Goal: Information Seeking & Learning: Learn about a topic

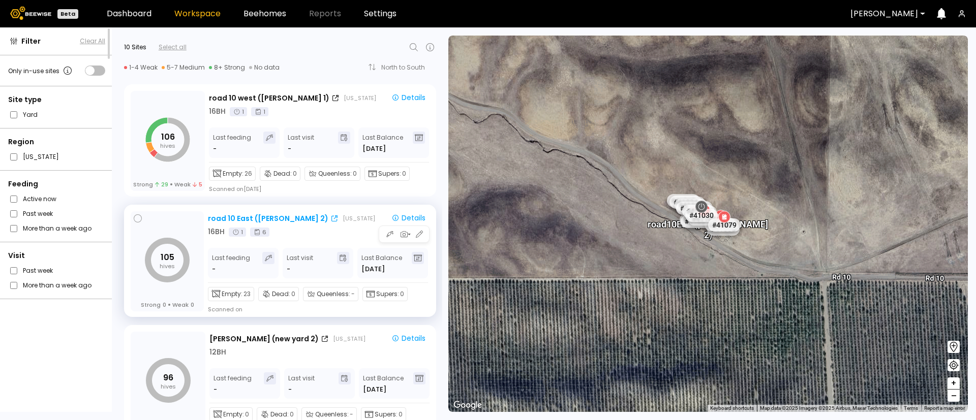
scroll to position [120, 0]
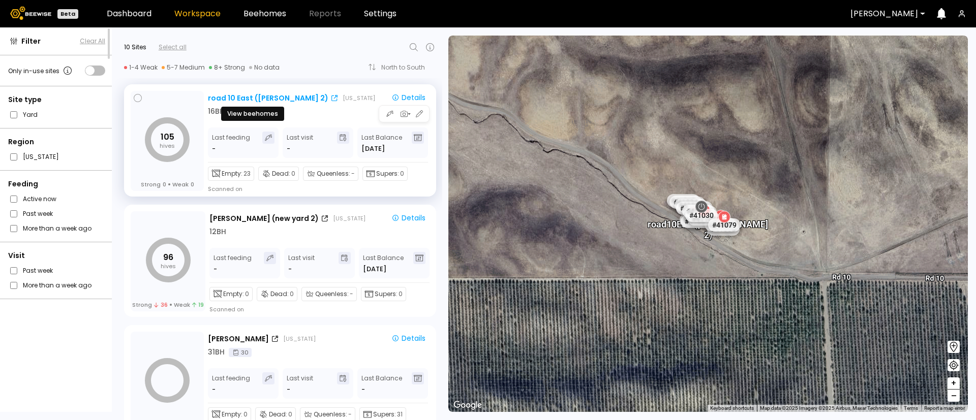
click at [247, 97] on div "road 10 East (Dixon 2)" at bounding box center [268, 98] width 120 height 11
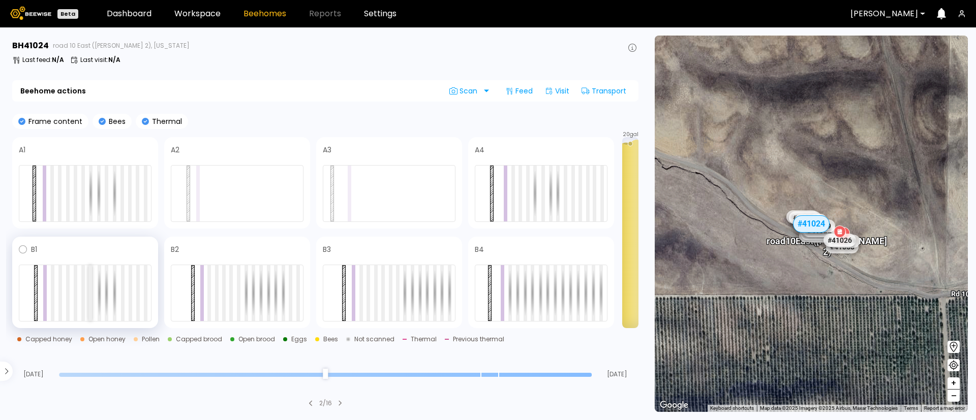
click at [90, 288] on div at bounding box center [90, 293] width 4 height 56
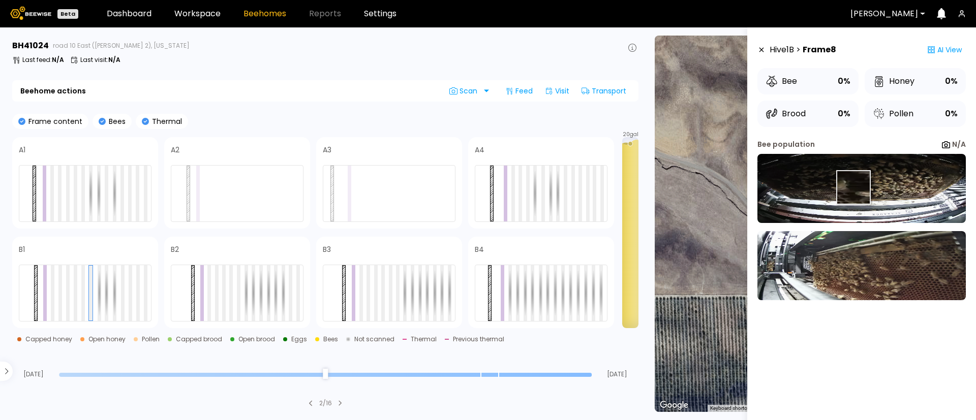
click at [856, 187] on img at bounding box center [862, 188] width 208 height 69
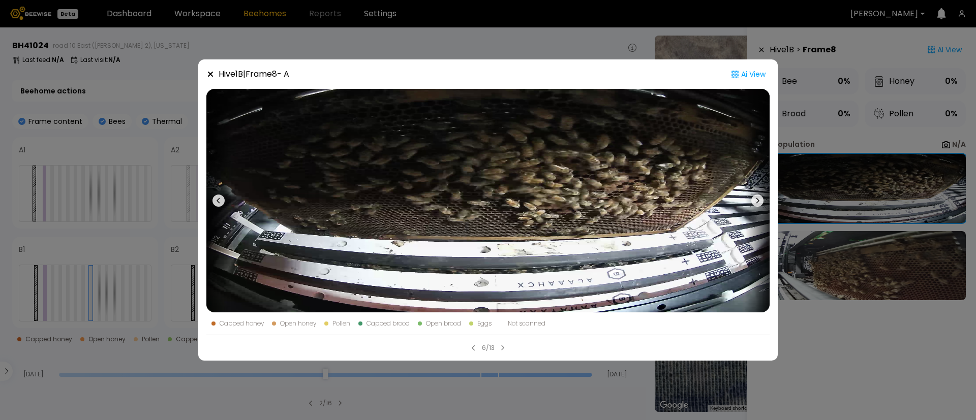
click at [854, 155] on div "Hive 1 B | Frame 8 - A Ai View Capped honey Open honey Pollen Capped brood Open…" at bounding box center [488, 210] width 976 height 420
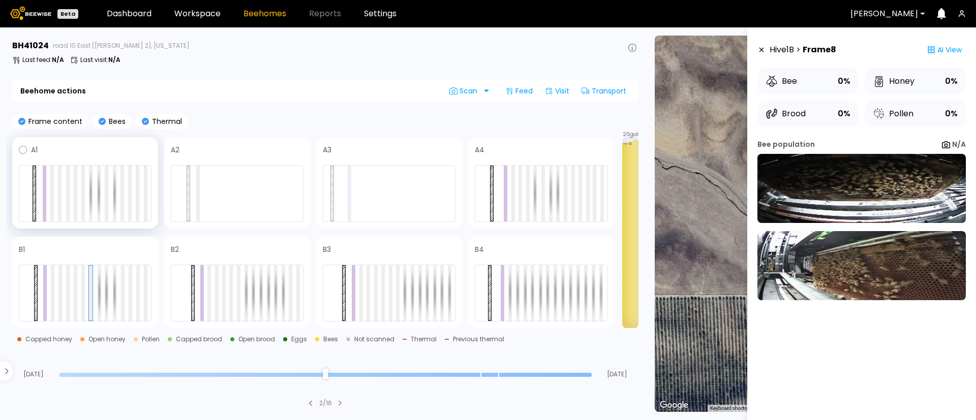
click at [79, 192] on div at bounding box center [85, 193] width 133 height 57
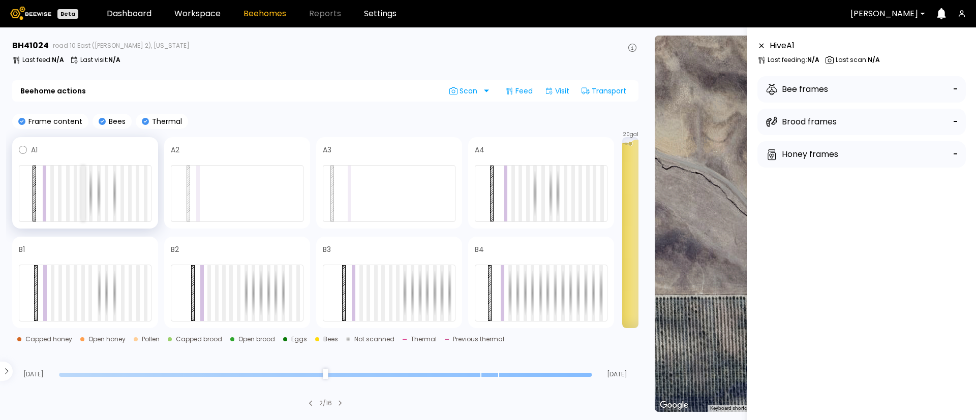
click at [82, 191] on div at bounding box center [83, 194] width 4 height 56
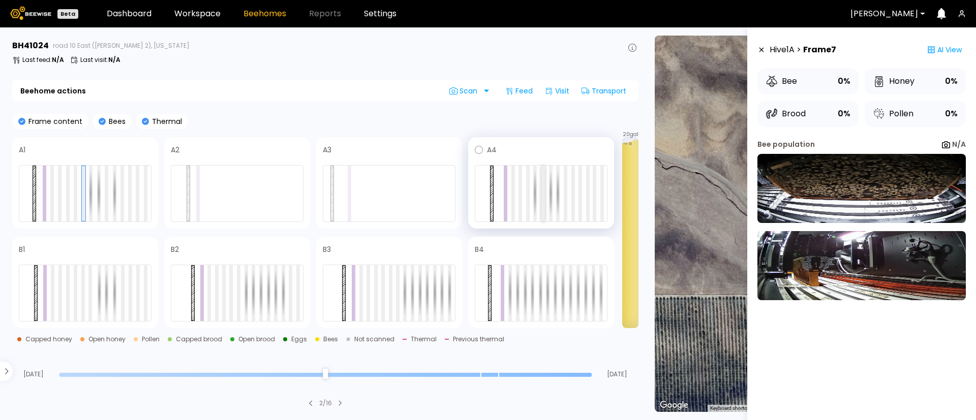
click at [542, 198] on div at bounding box center [543, 194] width 4 height 56
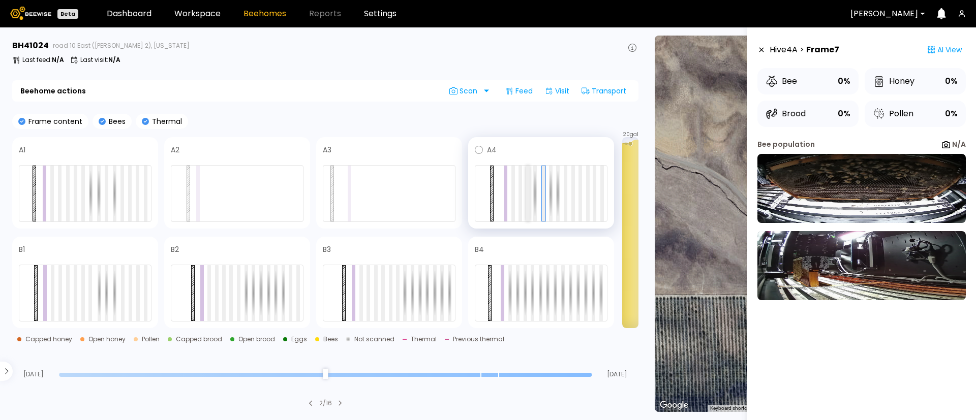
drag, startPoint x: 542, startPoint y: 198, endPoint x: 529, endPoint y: 199, distance: 13.3
click at [529, 199] on div at bounding box center [541, 193] width 133 height 57
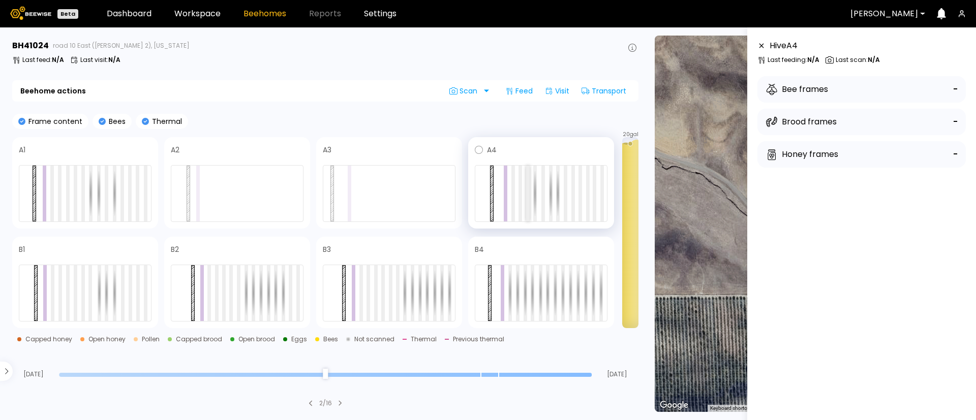
click at [529, 199] on div at bounding box center [528, 194] width 4 height 56
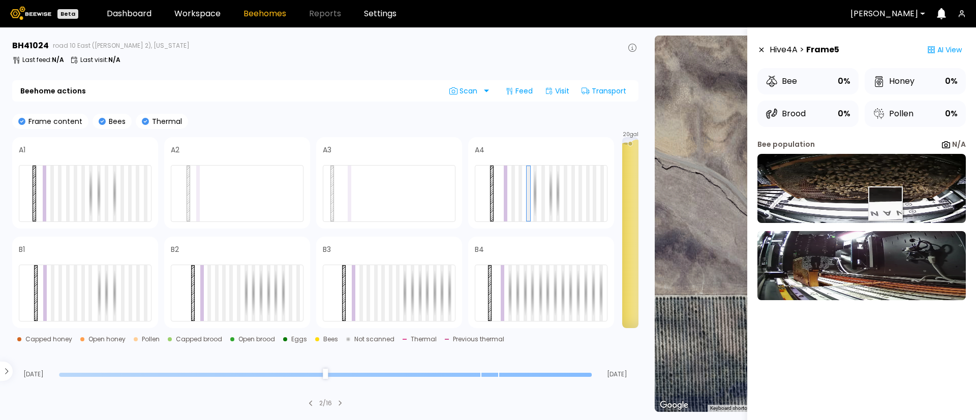
click at [887, 204] on img at bounding box center [862, 188] width 208 height 69
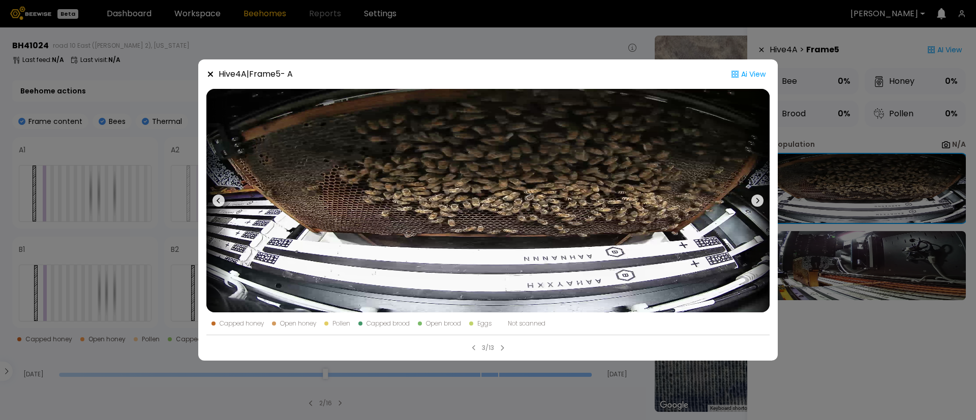
click at [828, 290] on div "Hive 4 A | Frame 5 - A Ai View Capped honey Open honey Pollen Capped brood Open…" at bounding box center [488, 210] width 976 height 420
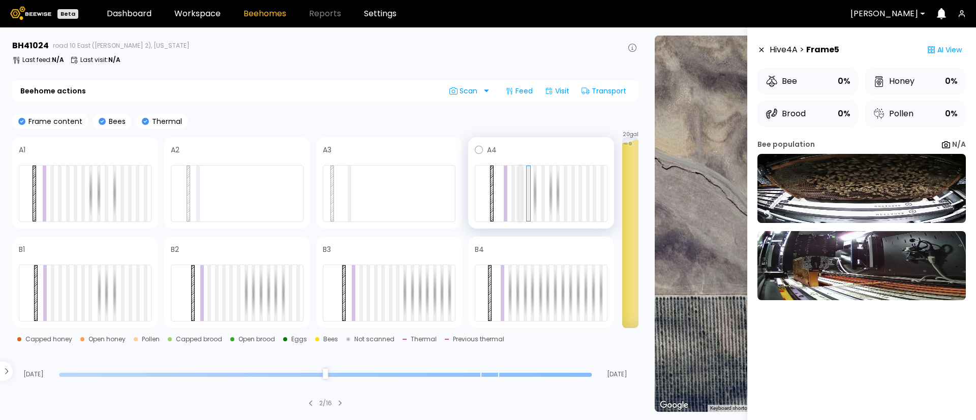
click at [519, 199] on div at bounding box center [521, 194] width 4 height 56
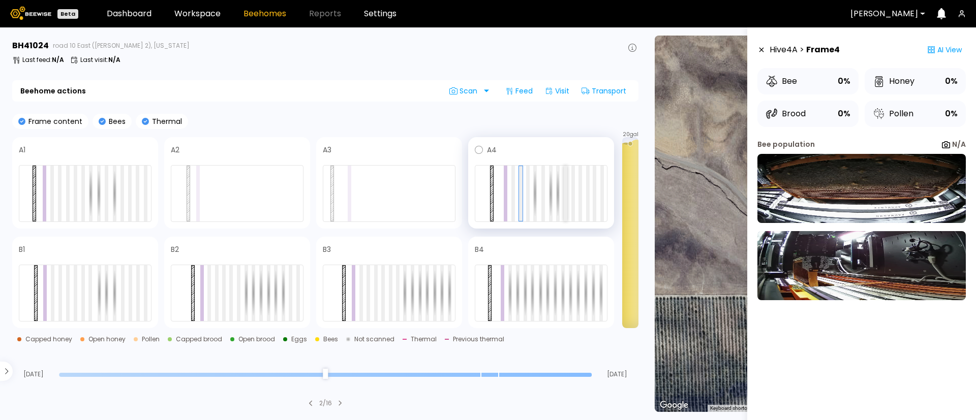
click at [564, 200] on div at bounding box center [566, 194] width 4 height 56
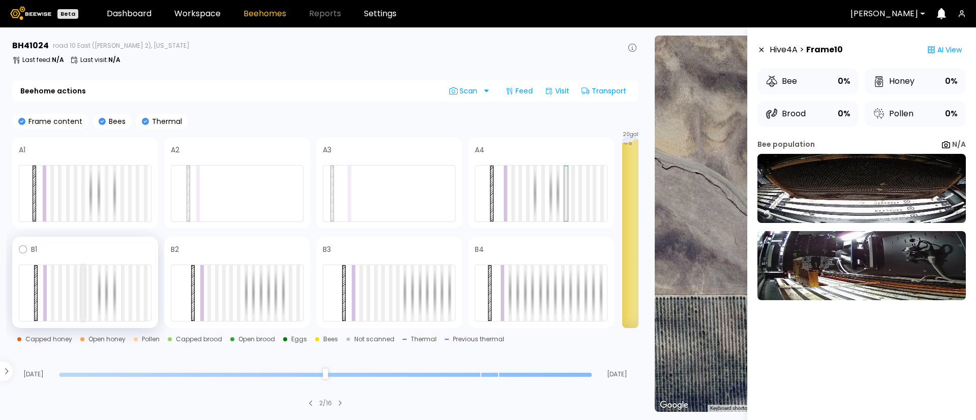
click at [81, 290] on div at bounding box center [83, 293] width 4 height 56
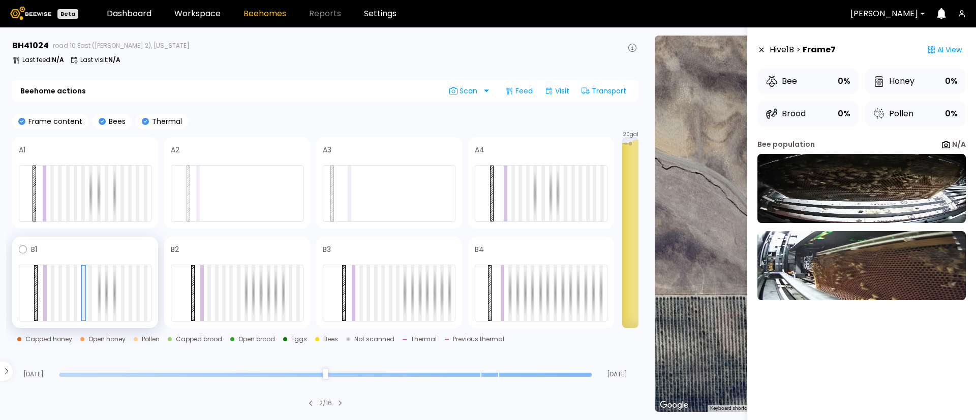
click at [70, 290] on div at bounding box center [85, 293] width 133 height 57
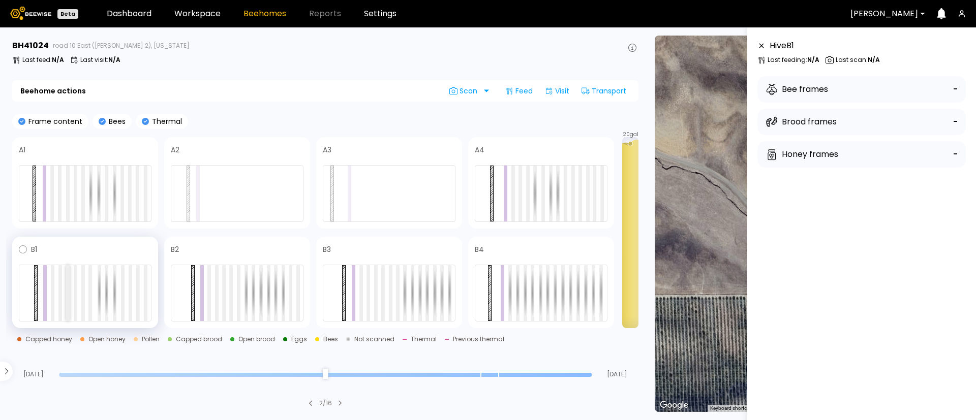
click at [66, 290] on div at bounding box center [68, 293] width 4 height 56
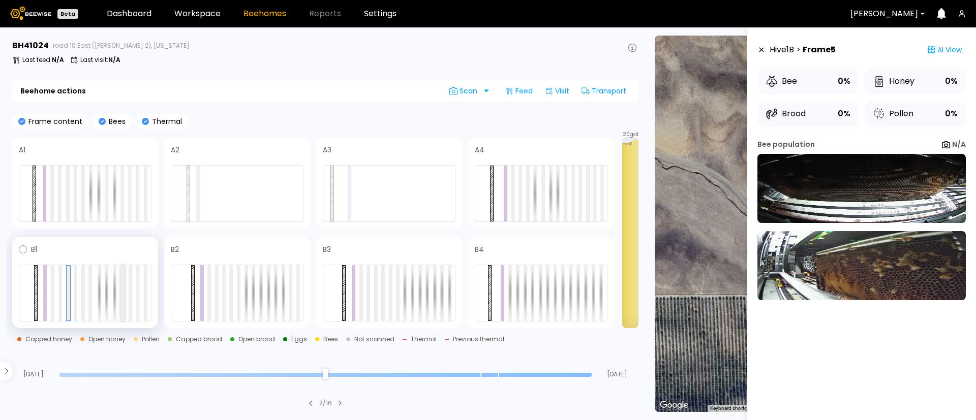
click at [123, 293] on div at bounding box center [123, 293] width 4 height 56
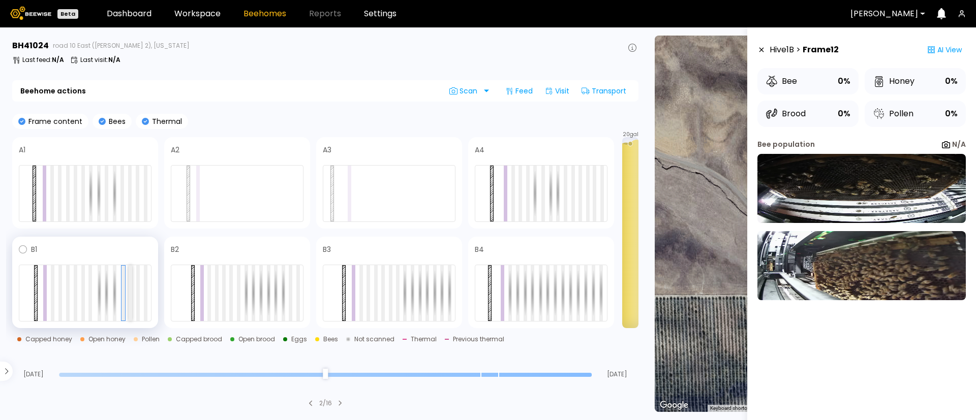
click at [131, 301] on div at bounding box center [131, 293] width 4 height 56
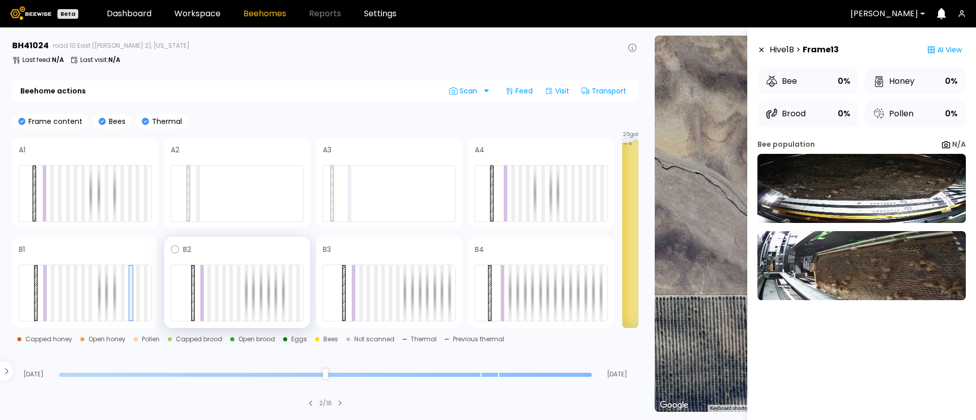
click at [233, 286] on div at bounding box center [237, 293] width 133 height 57
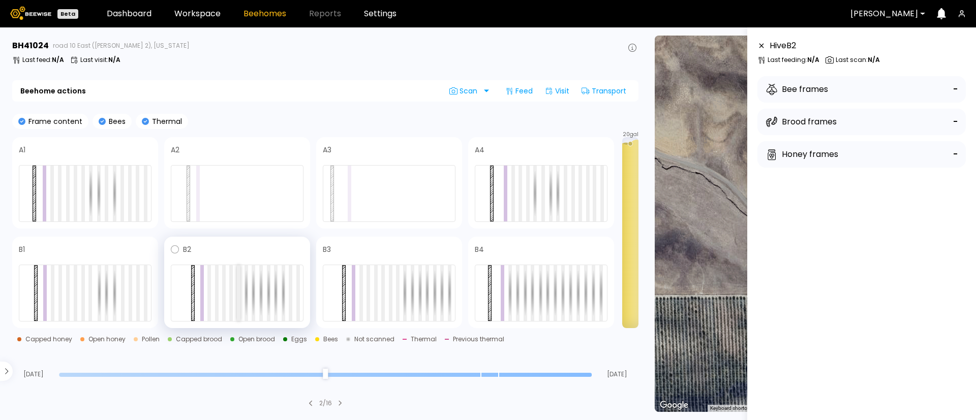
click at [237, 300] on div at bounding box center [239, 293] width 4 height 56
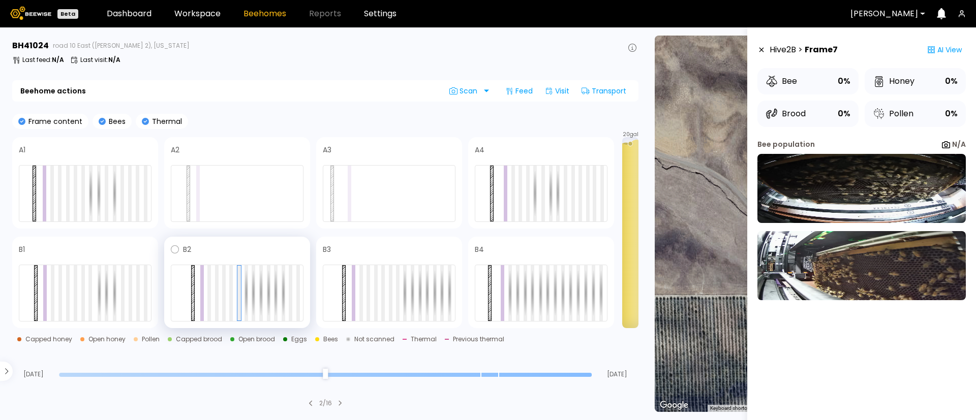
click at [228, 302] on div at bounding box center [237, 293] width 133 height 57
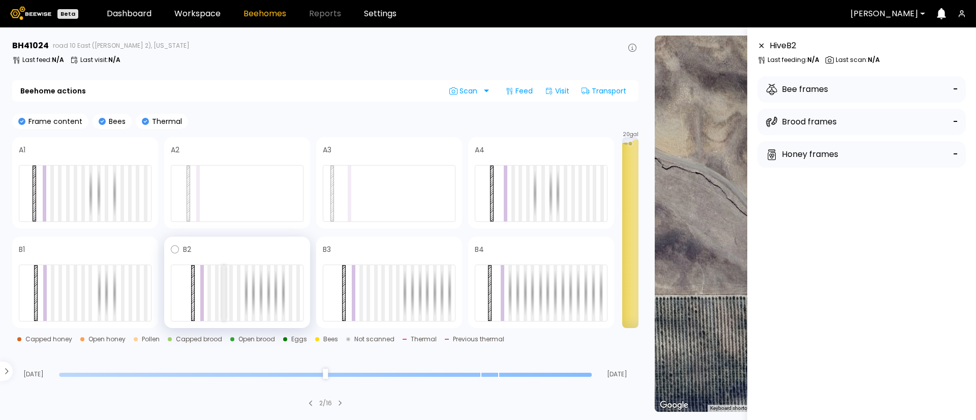
click at [224, 306] on div at bounding box center [224, 293] width 4 height 56
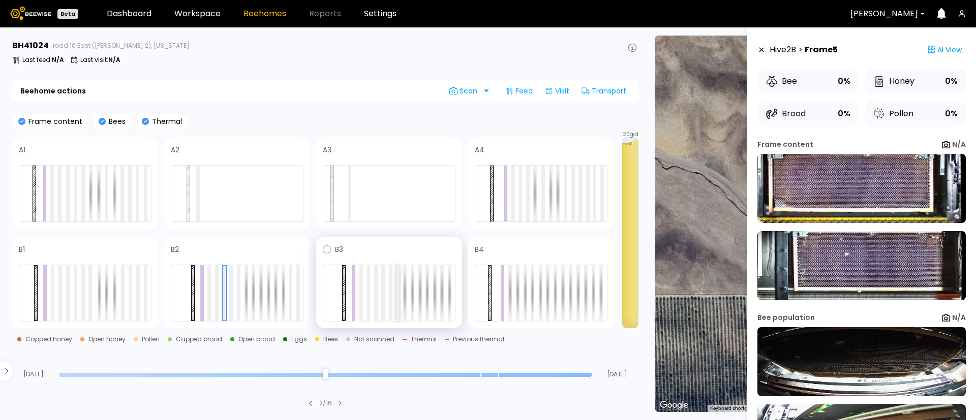
click at [395, 311] on div at bounding box center [389, 293] width 133 height 57
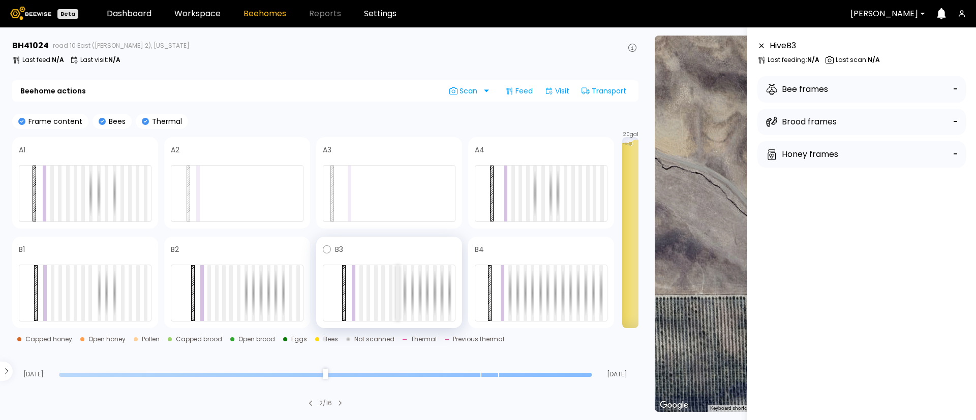
click at [398, 298] on div at bounding box center [398, 293] width 4 height 56
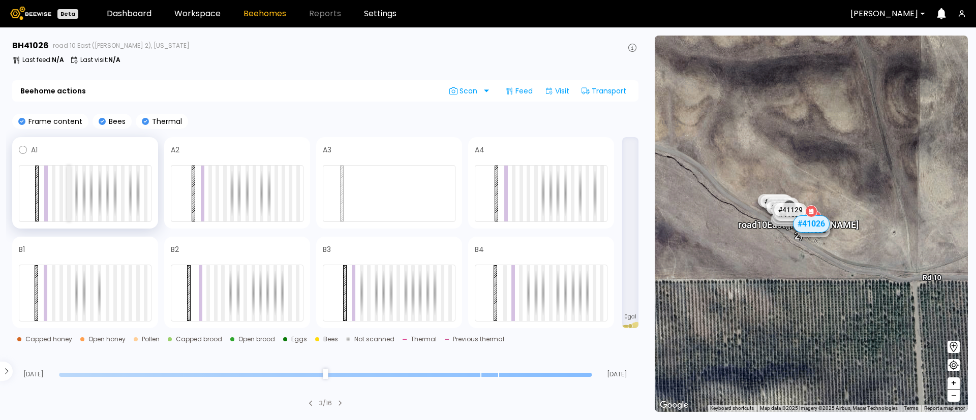
click at [68, 203] on div at bounding box center [69, 194] width 4 height 56
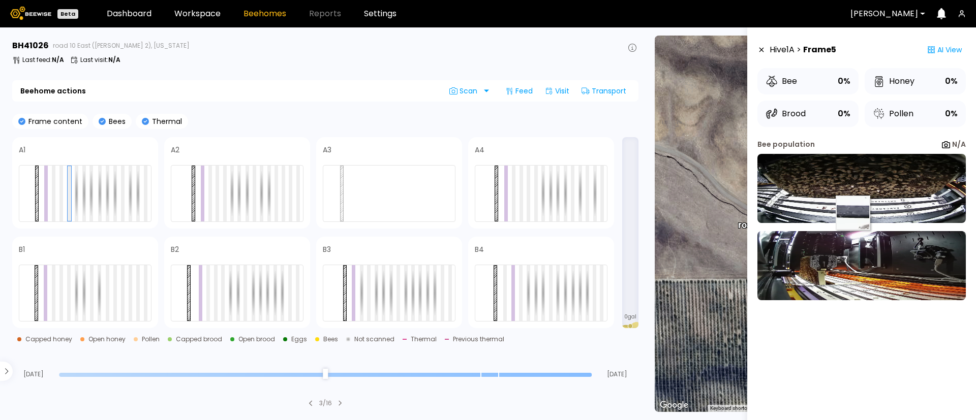
click at [853, 213] on img at bounding box center [862, 188] width 208 height 69
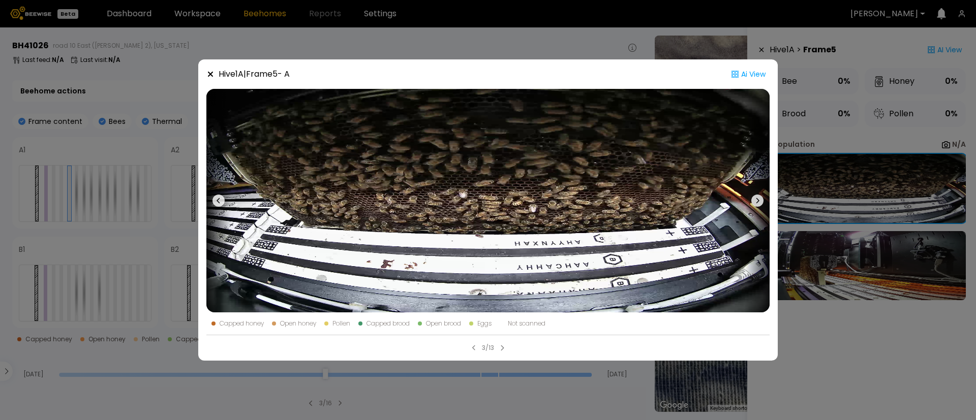
click at [855, 204] on div "Hive 1 A | Frame 5 - A Ai View Capped honey Open honey Pollen Capped brood Open…" at bounding box center [488, 210] width 976 height 420
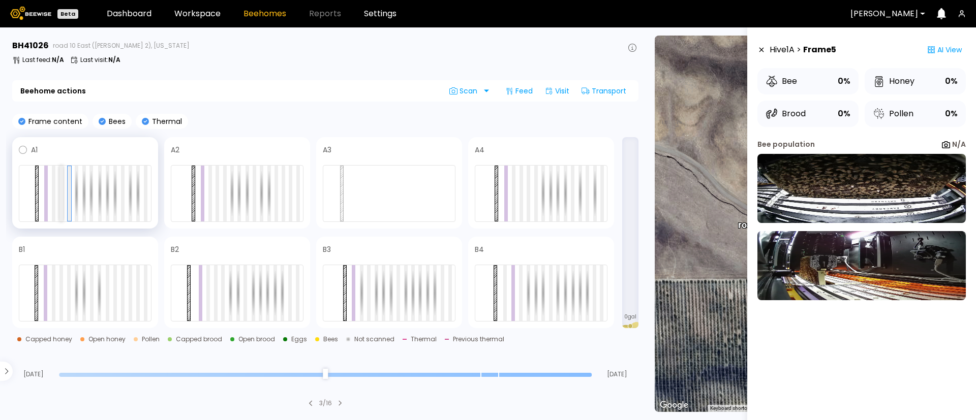
click at [62, 203] on div at bounding box center [61, 194] width 4 height 56
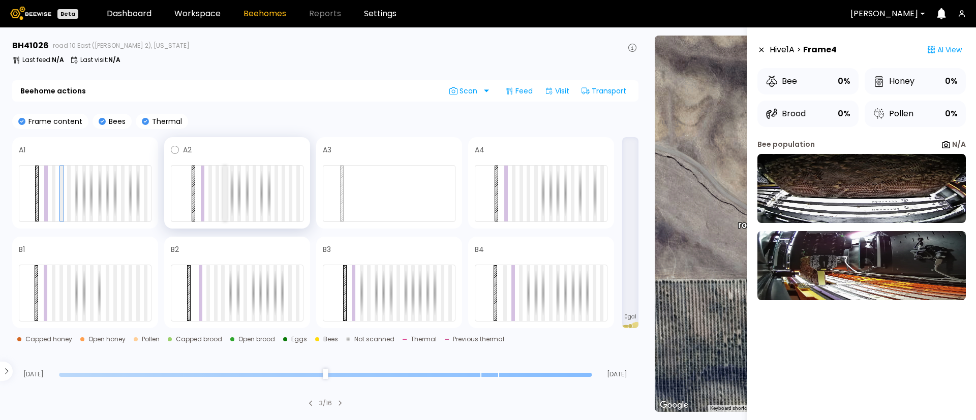
click at [223, 204] on div at bounding box center [225, 194] width 4 height 56
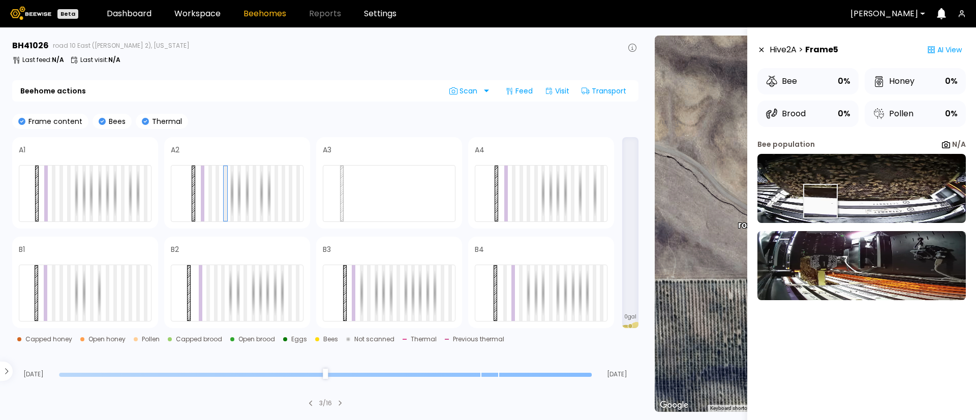
click at [820, 201] on img at bounding box center [862, 188] width 208 height 69
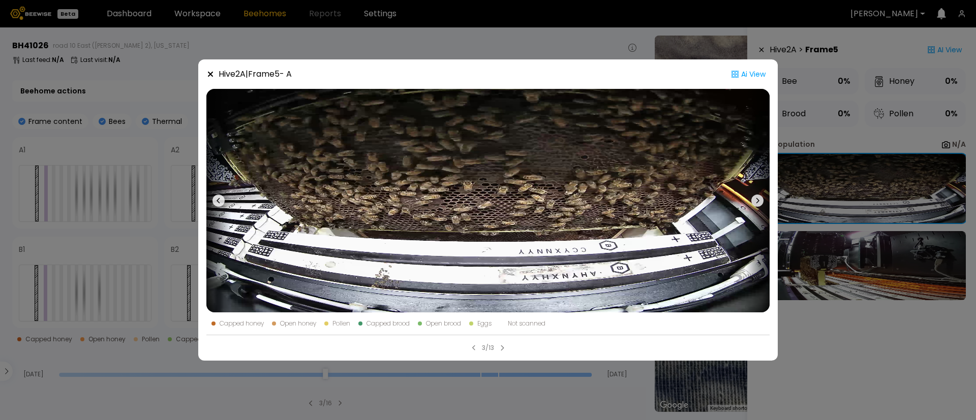
click at [824, 199] on div "Hive 2 A | Frame 5 - A Ai View Capped honey Open honey Pollen Capped brood Open…" at bounding box center [488, 210] width 976 height 420
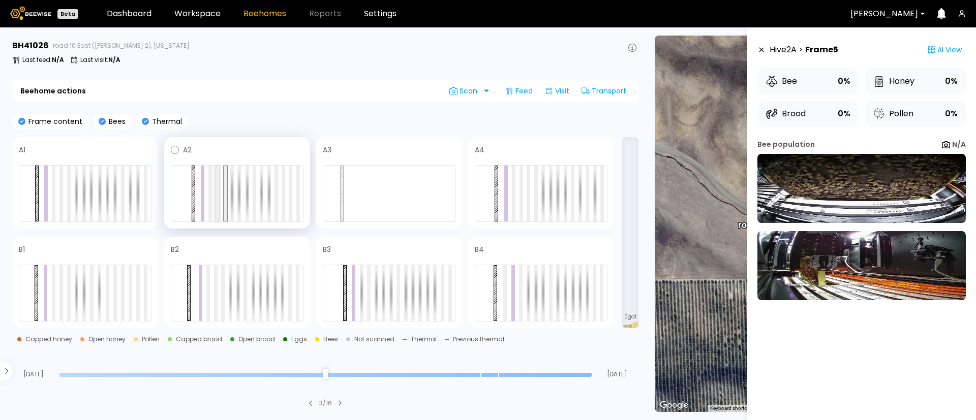
click at [217, 206] on div at bounding box center [218, 194] width 4 height 56
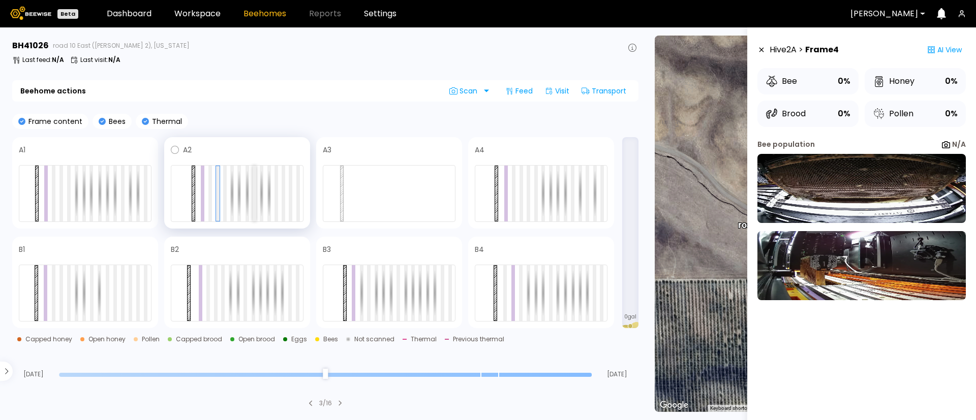
click at [255, 205] on div at bounding box center [255, 194] width 4 height 56
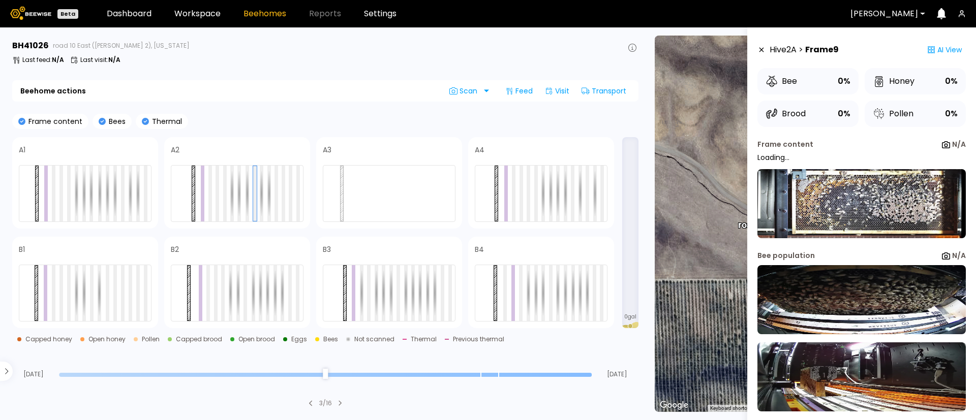
click at [843, 239] on div "Frame content N/A Loading... Bee population N/A" at bounding box center [862, 290] width 208 height 303
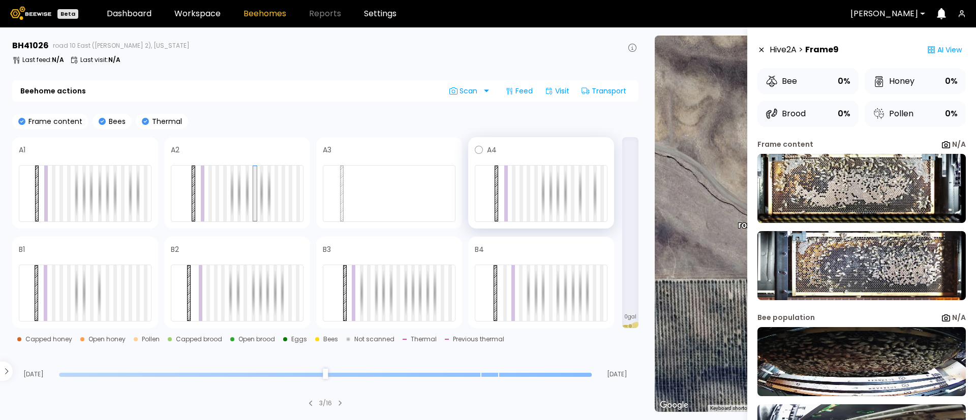
click at [540, 189] on div at bounding box center [541, 193] width 133 height 57
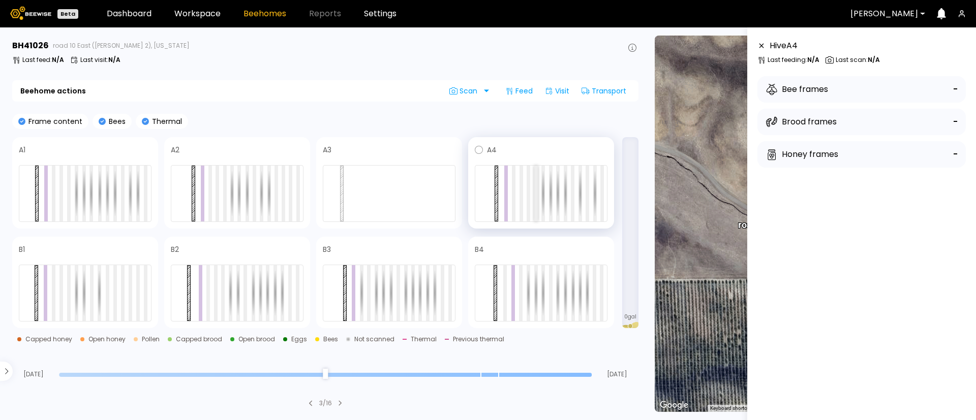
click at [536, 194] on div at bounding box center [536, 194] width 4 height 56
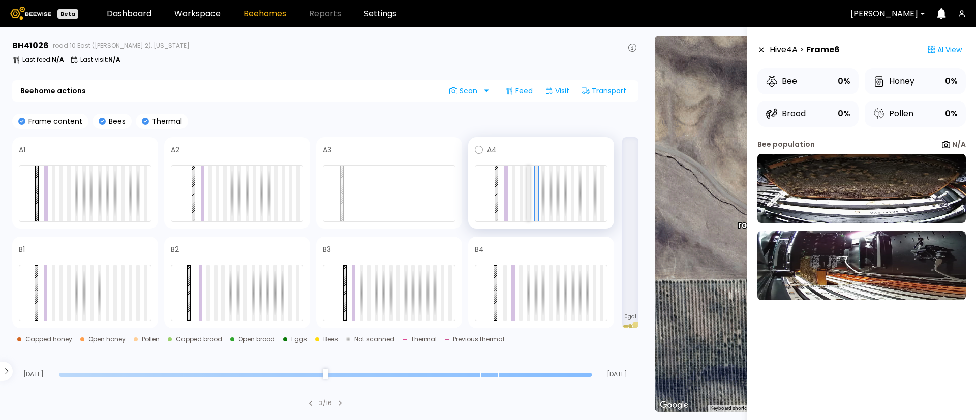
click at [528, 198] on div at bounding box center [529, 194] width 4 height 56
click at [571, 195] on div at bounding box center [573, 194] width 4 height 56
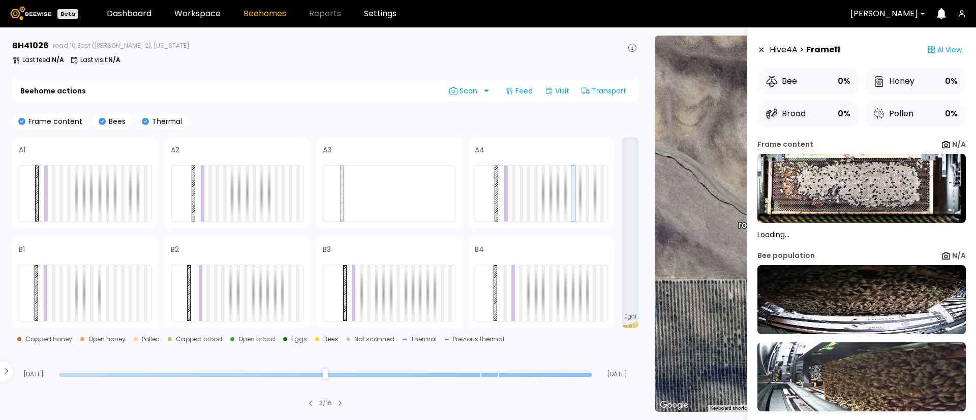
click at [857, 232] on p "Loading..." at bounding box center [862, 234] width 208 height 7
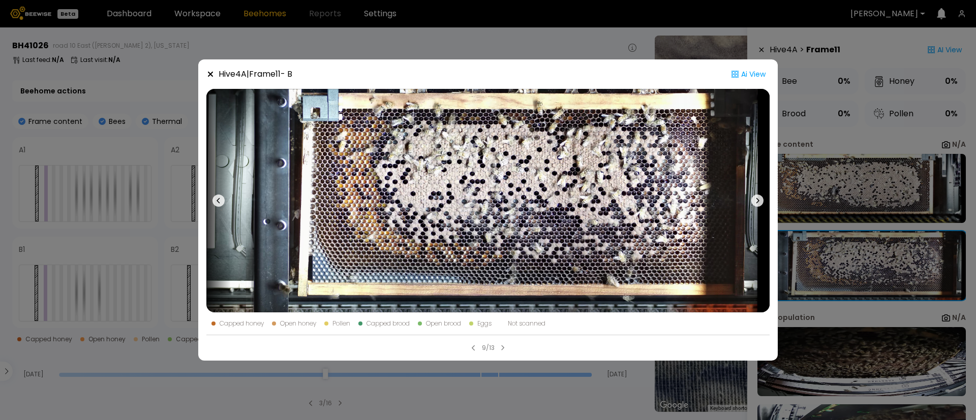
click at [875, 149] on div "Hive 4 A | Frame 11 - B Ai View Capped honey Open honey Pollen Capped brood Ope…" at bounding box center [488, 210] width 976 height 420
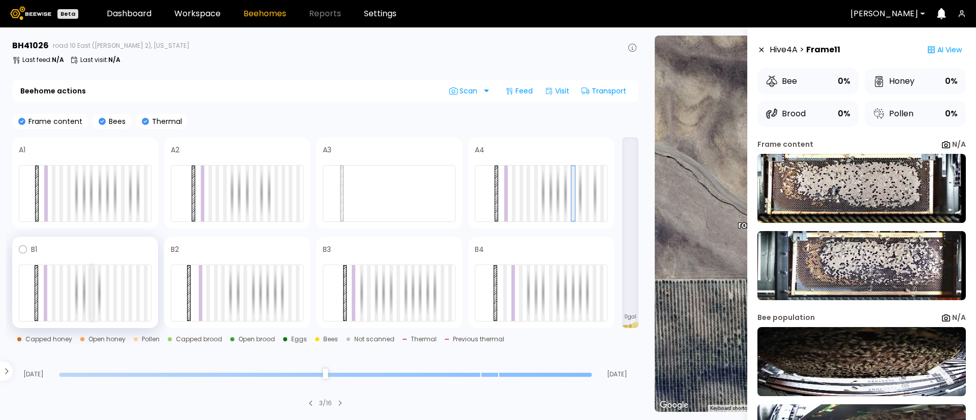
click at [93, 293] on div at bounding box center [92, 293] width 4 height 56
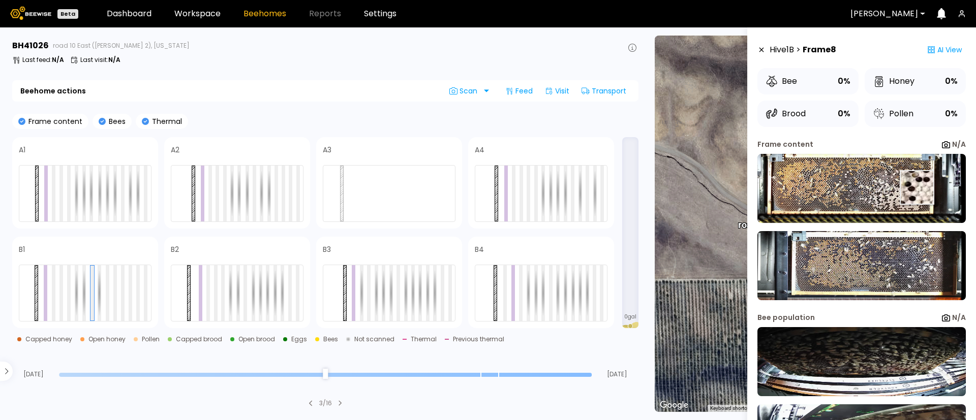
click at [916, 188] on img at bounding box center [862, 188] width 208 height 69
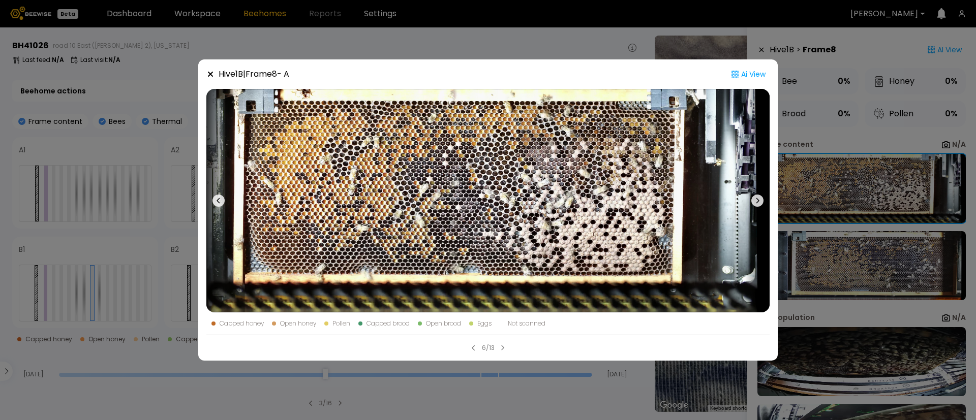
click at [579, 40] on div "Hive 1 B | Frame 8 - A Ai View Capped honey Open honey Pollen Capped brood Open…" at bounding box center [488, 210] width 976 height 420
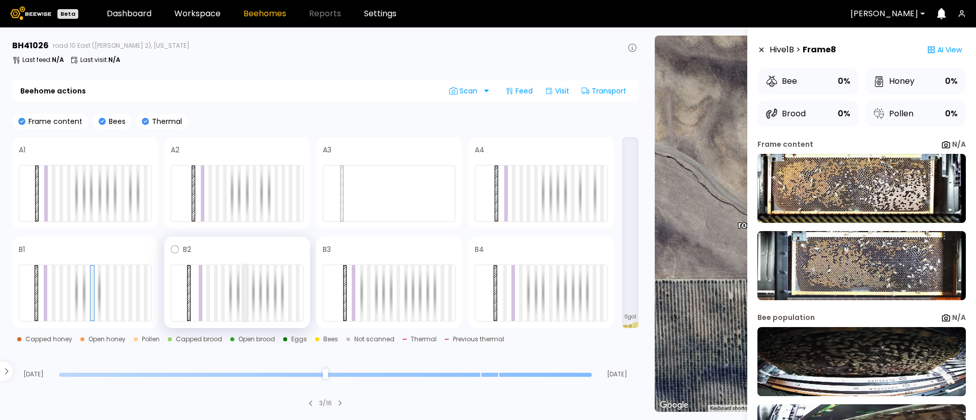
click at [244, 296] on div at bounding box center [246, 293] width 4 height 56
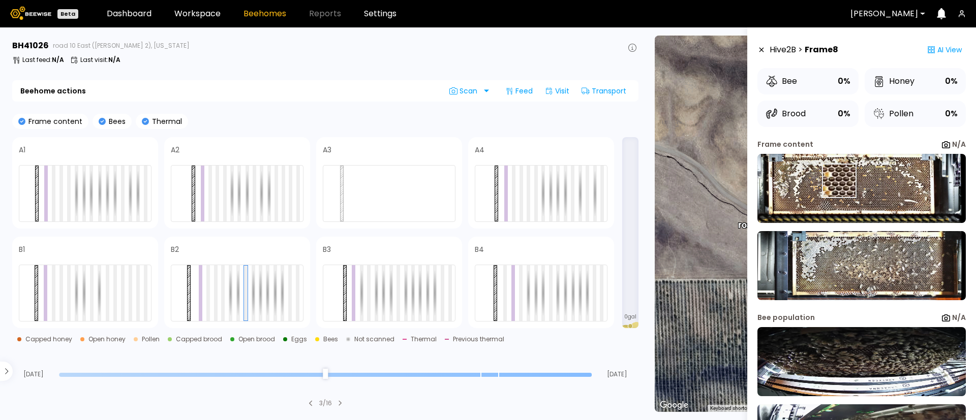
click at [838, 180] on img at bounding box center [862, 188] width 208 height 69
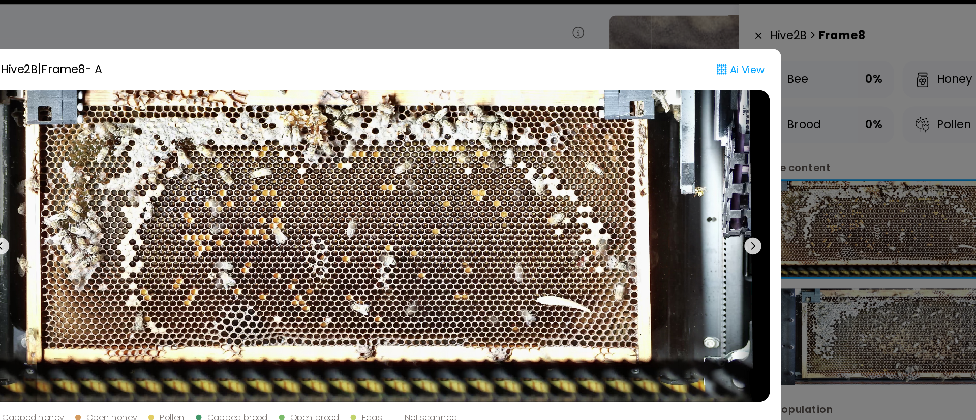
click at [820, 154] on div "Hive 2 B | Frame 8 - A Ai View Capped honey Open honey Pollen Capped brood Open…" at bounding box center [488, 210] width 976 height 420
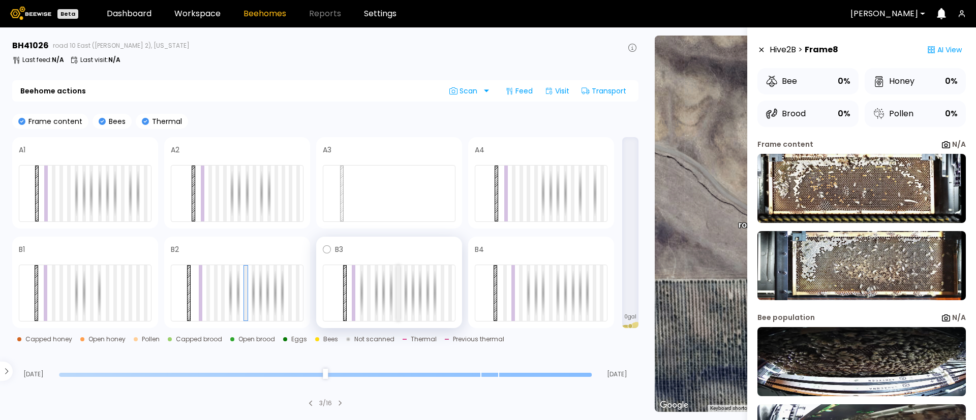
click at [397, 294] on div at bounding box center [399, 293] width 4 height 56
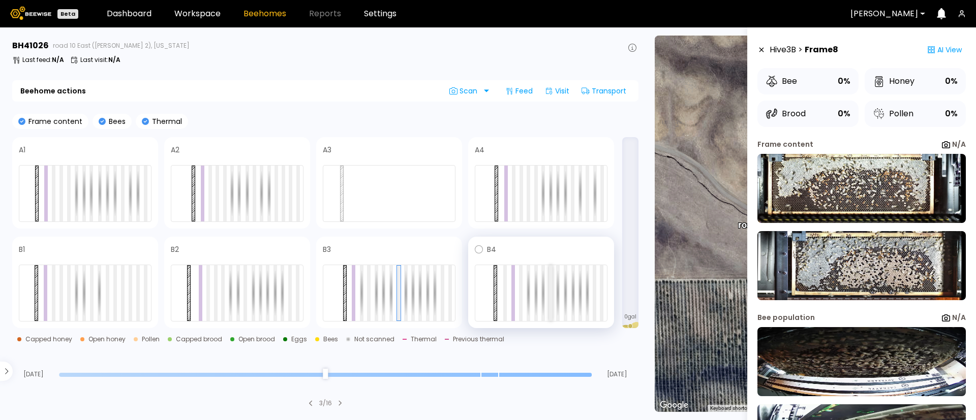
click at [549, 295] on div at bounding box center [551, 293] width 4 height 56
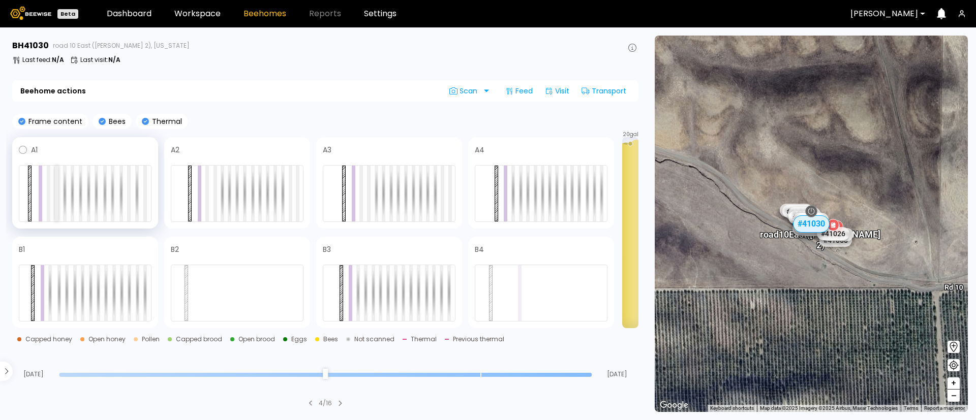
click at [55, 200] on div at bounding box center [57, 194] width 4 height 56
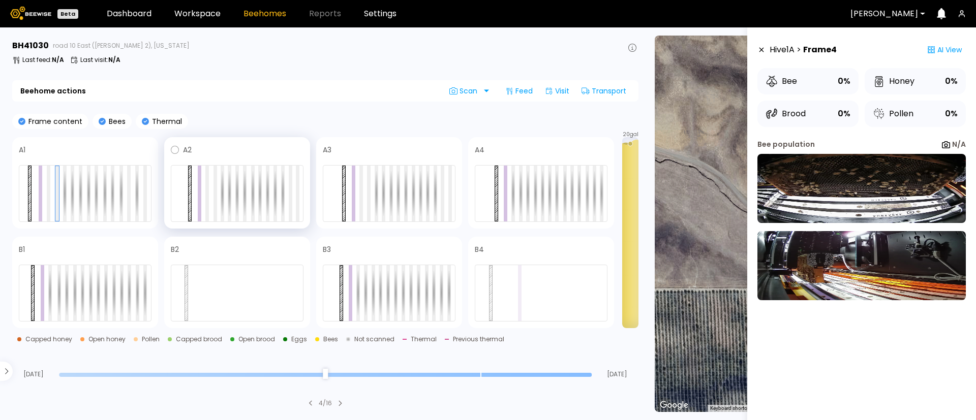
click at [219, 197] on div at bounding box center [237, 193] width 133 height 57
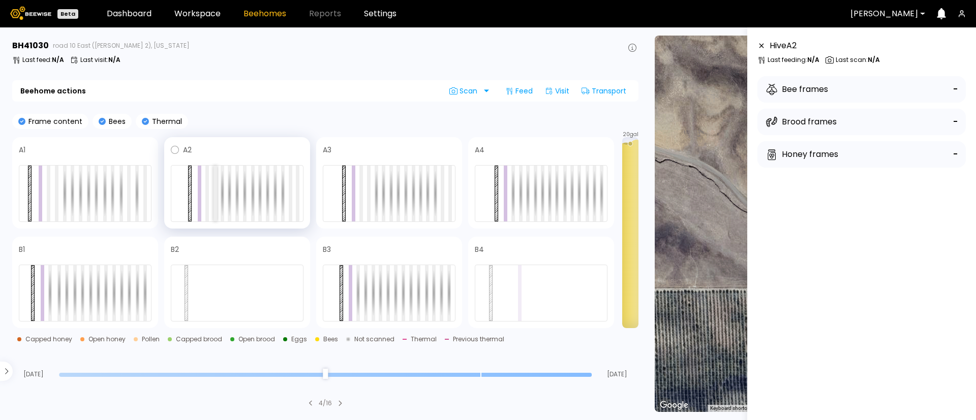
click at [214, 200] on div at bounding box center [216, 194] width 4 height 56
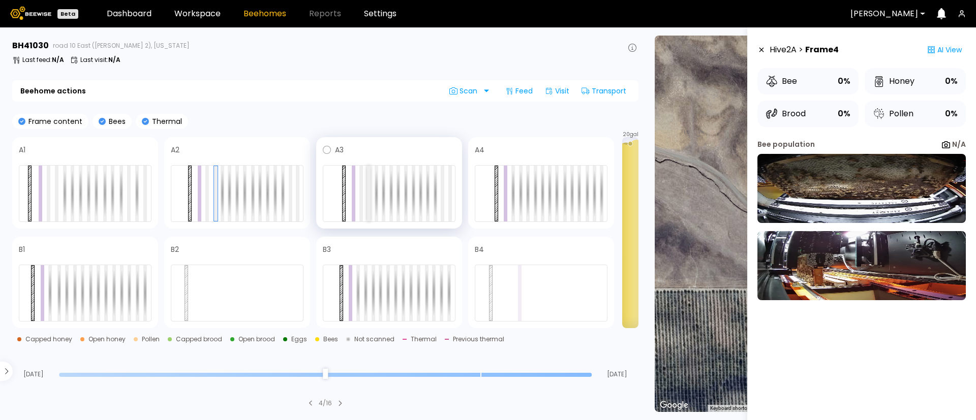
click at [368, 202] on div at bounding box center [369, 194] width 4 height 56
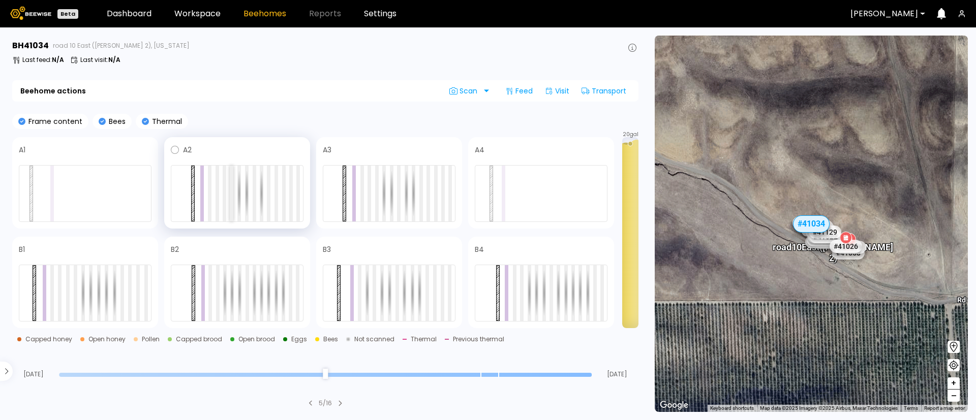
click at [231, 204] on div at bounding box center [232, 194] width 4 height 56
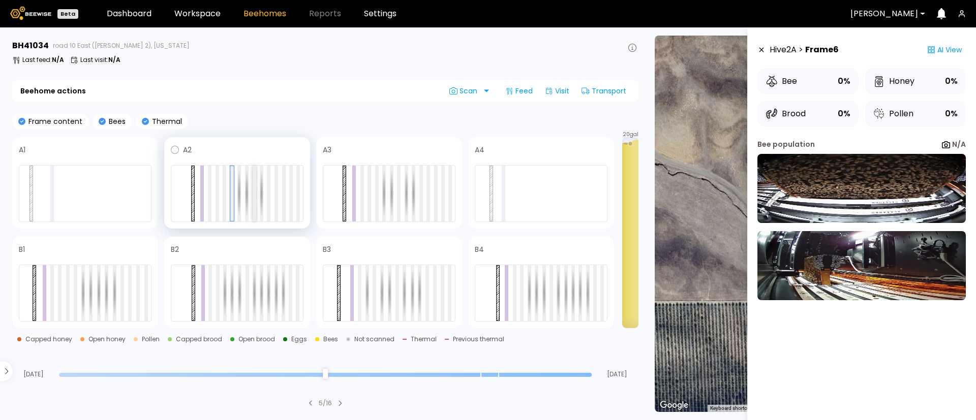
click at [255, 203] on div at bounding box center [255, 194] width 4 height 56
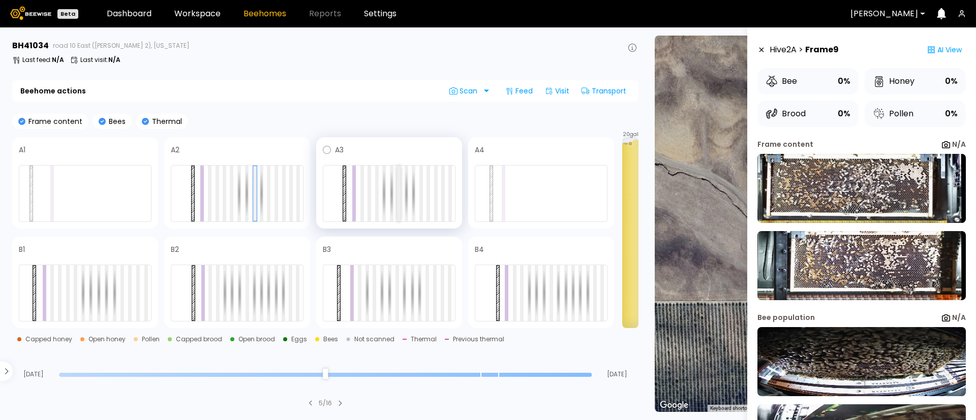
click at [397, 197] on div at bounding box center [399, 194] width 4 height 56
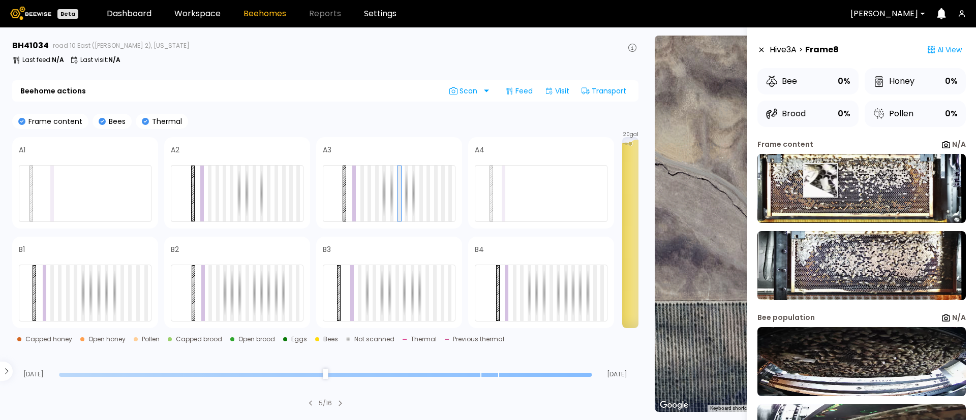
click at [820, 180] on img at bounding box center [862, 188] width 208 height 69
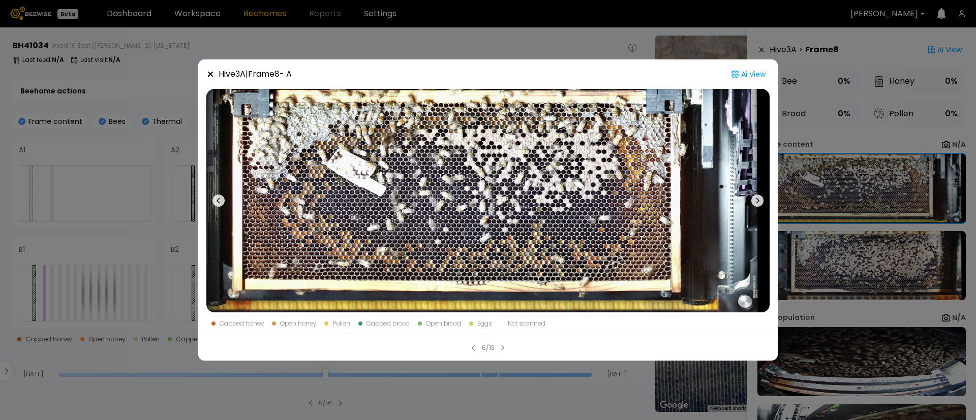
click at [577, 44] on div "Hive 3 A | Frame 8 - A Ai View Capped honey Open honey Pollen Capped brood Open…" at bounding box center [488, 210] width 976 height 420
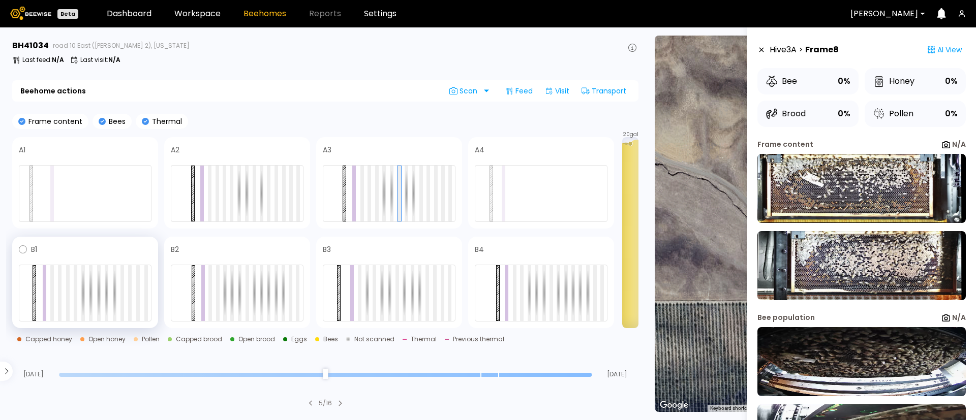
click at [80, 285] on div at bounding box center [85, 293] width 133 height 57
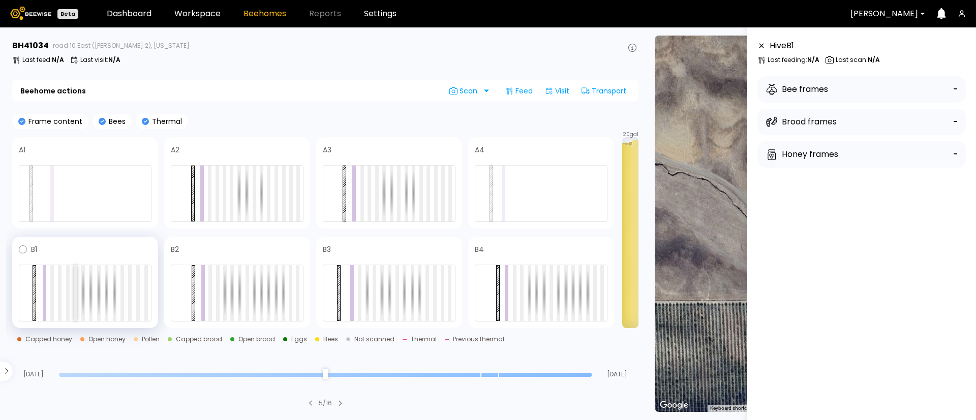
click at [74, 295] on div at bounding box center [76, 293] width 4 height 56
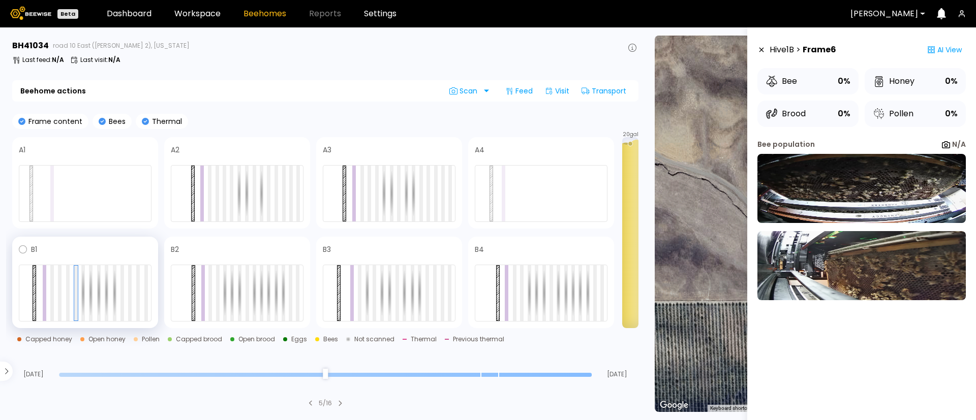
click at [125, 296] on div at bounding box center [85, 293] width 133 height 57
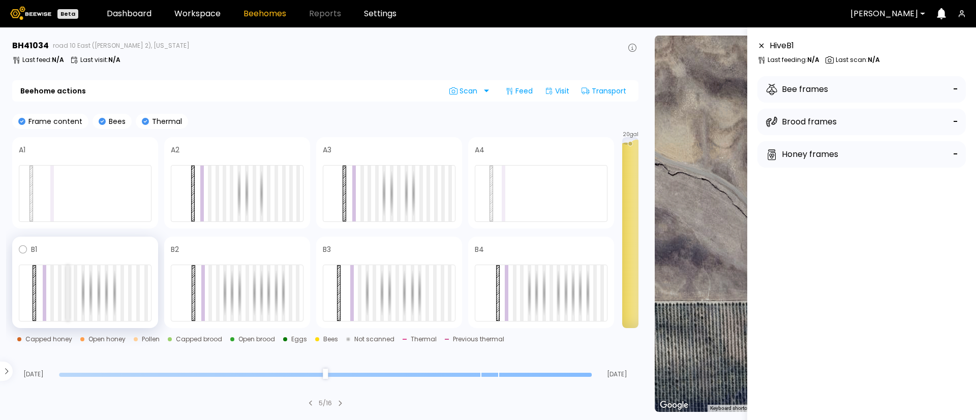
click at [67, 303] on div at bounding box center [68, 293] width 4 height 56
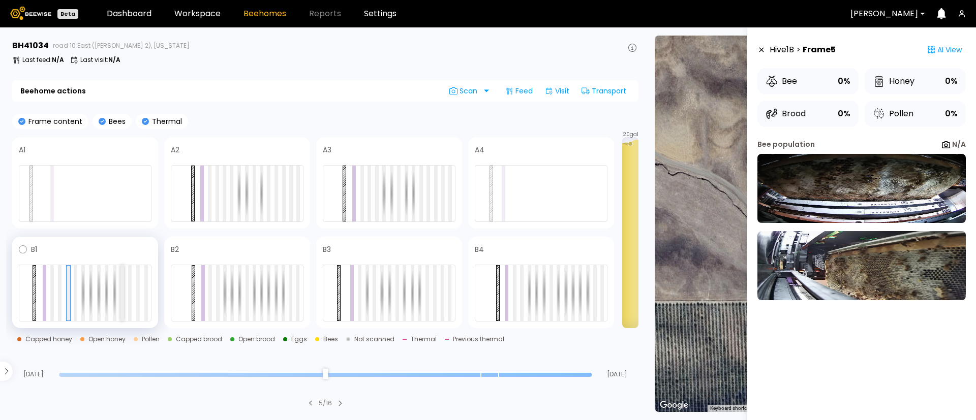
click at [123, 303] on div at bounding box center [122, 293] width 4 height 56
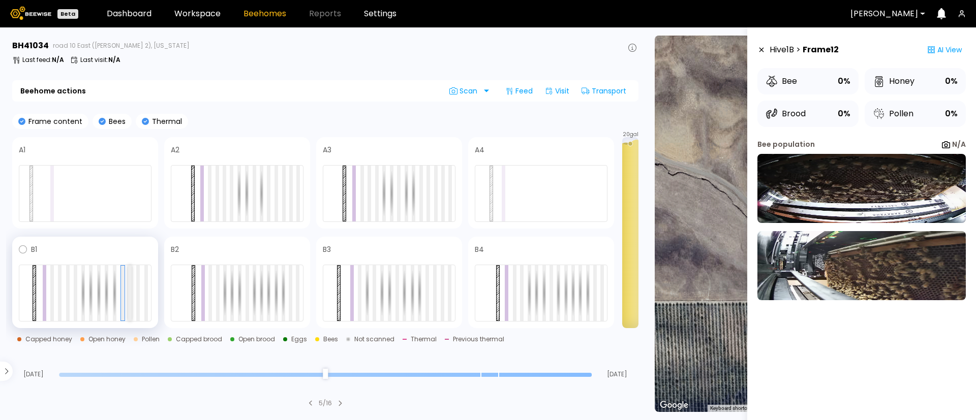
click at [132, 304] on div at bounding box center [130, 293] width 4 height 56
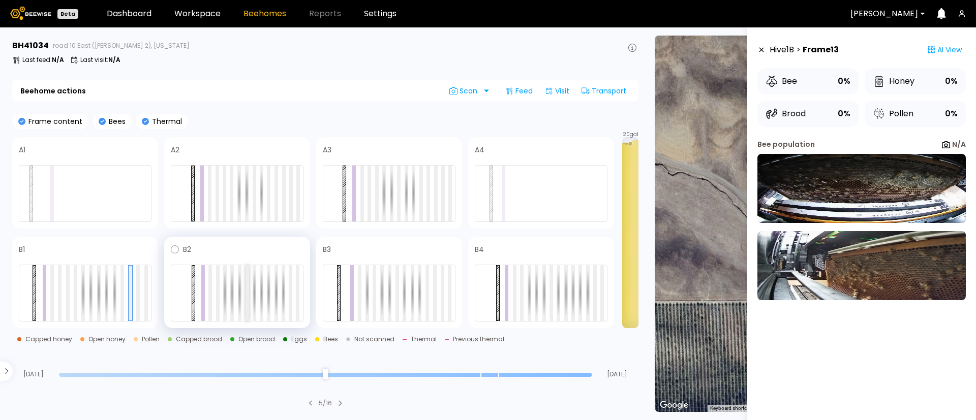
click at [247, 302] on div at bounding box center [248, 293] width 4 height 56
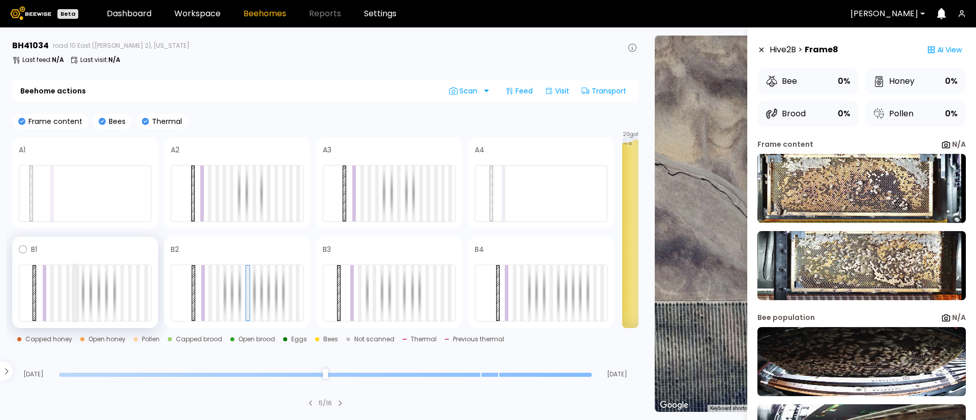
click at [76, 298] on div at bounding box center [76, 293] width 4 height 56
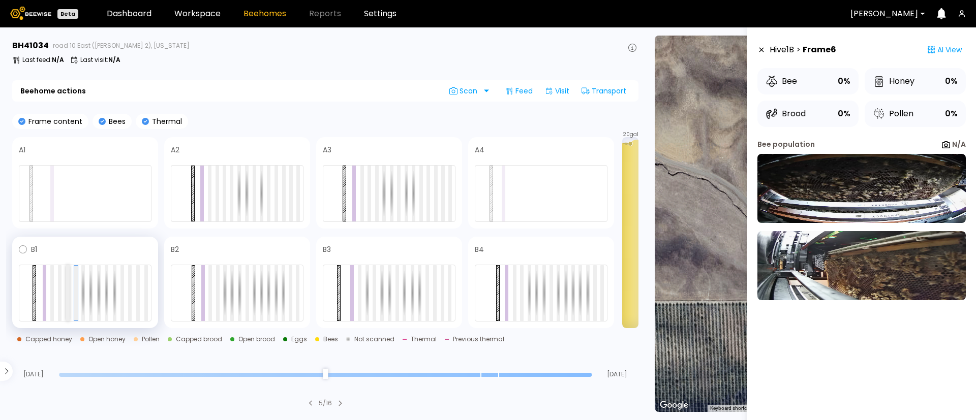
click at [66, 294] on div at bounding box center [68, 293] width 4 height 56
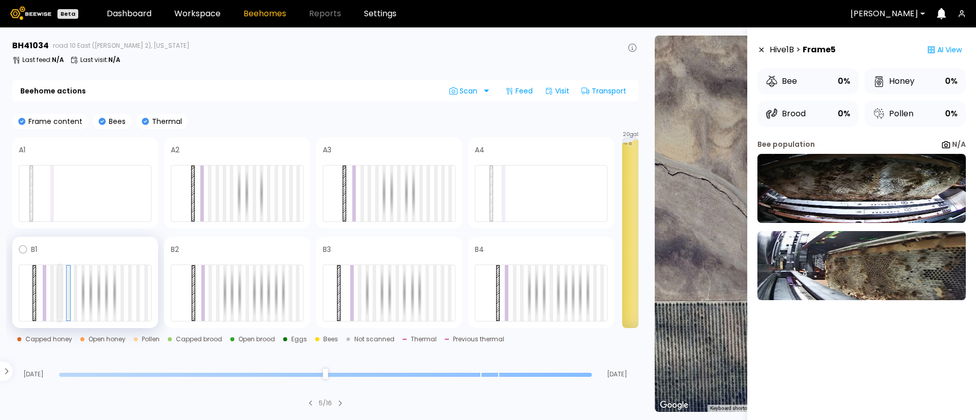
click at [61, 295] on div at bounding box center [60, 293] width 4 height 56
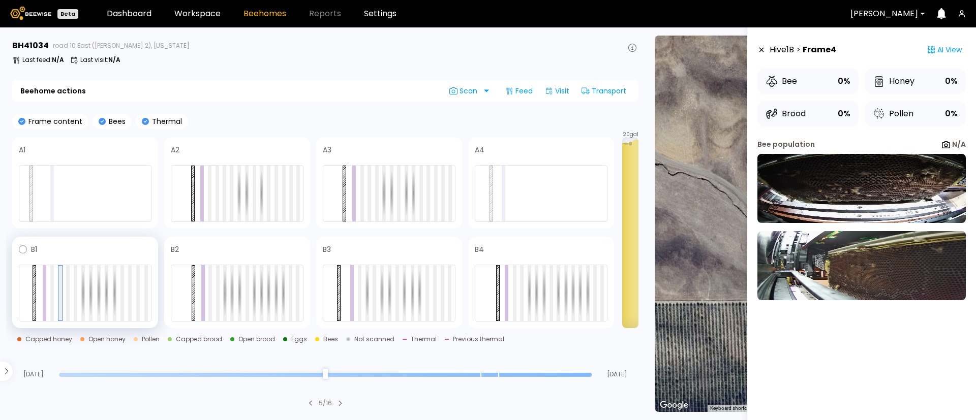
click at [126, 296] on div at bounding box center [85, 293] width 133 height 57
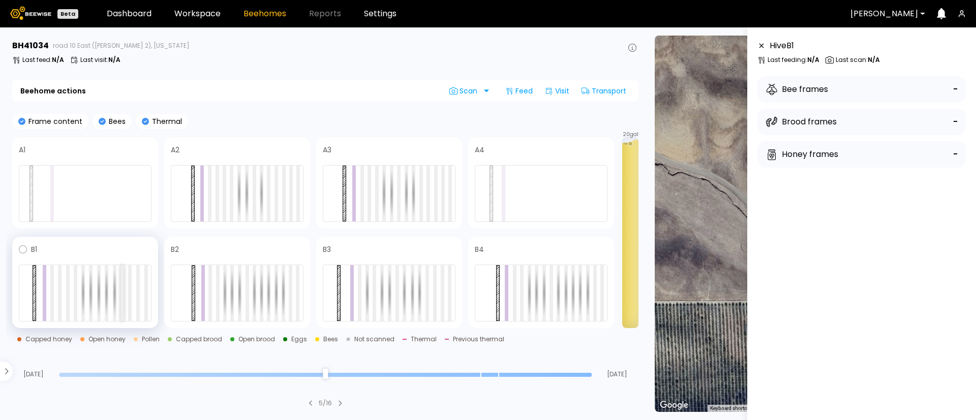
click at [120, 297] on div at bounding box center [122, 293] width 4 height 56
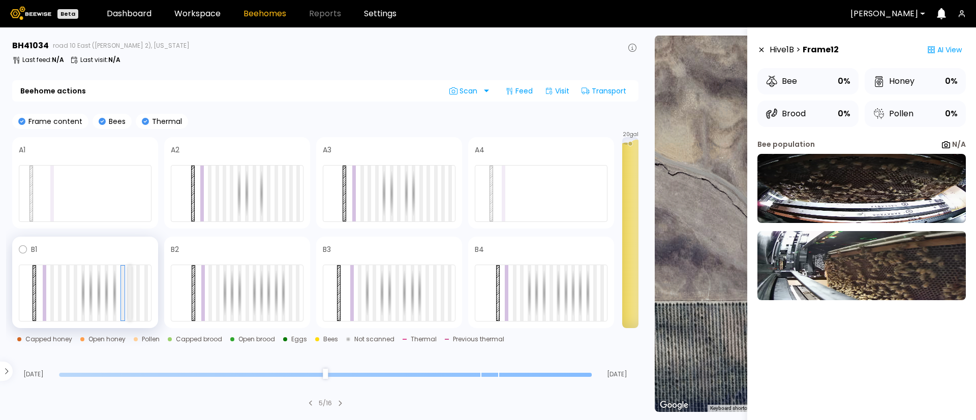
click at [129, 304] on div at bounding box center [130, 293] width 4 height 56
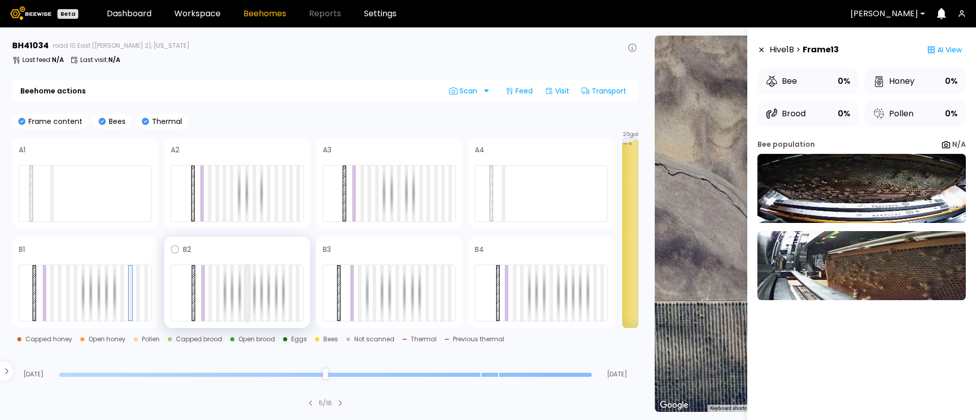
click at [247, 293] on div at bounding box center [248, 293] width 4 height 56
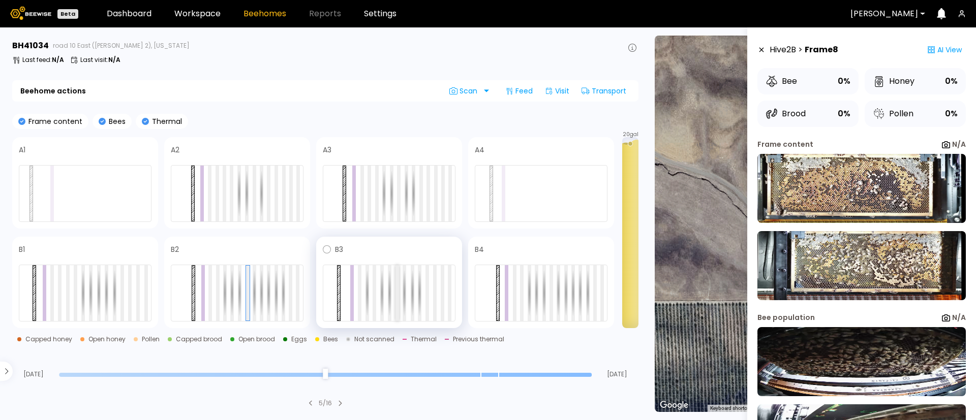
click at [396, 295] on div at bounding box center [398, 293] width 4 height 56
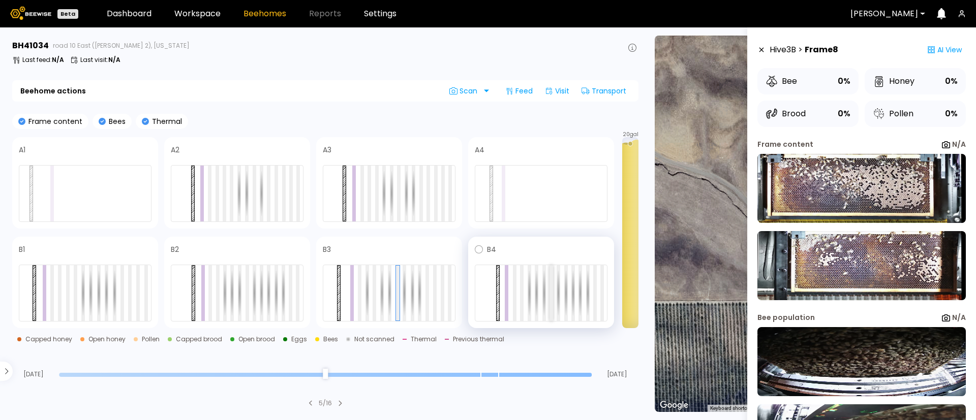
click at [550, 296] on div at bounding box center [552, 293] width 4 height 56
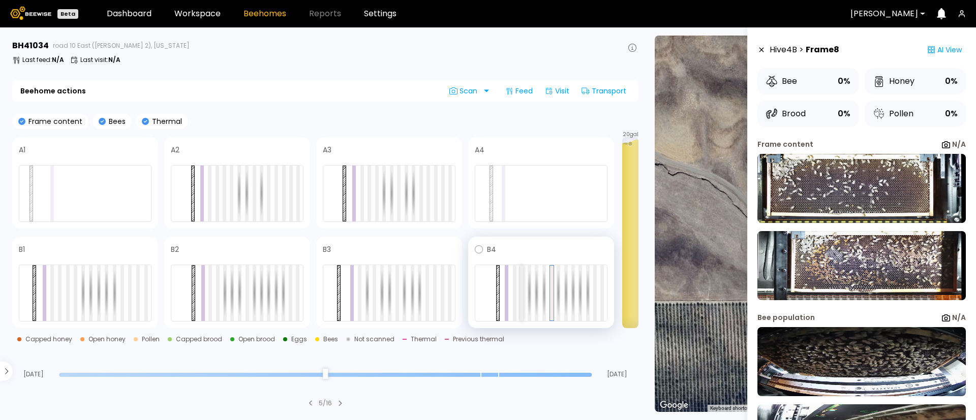
click at [522, 308] on div at bounding box center [522, 293] width 4 height 56
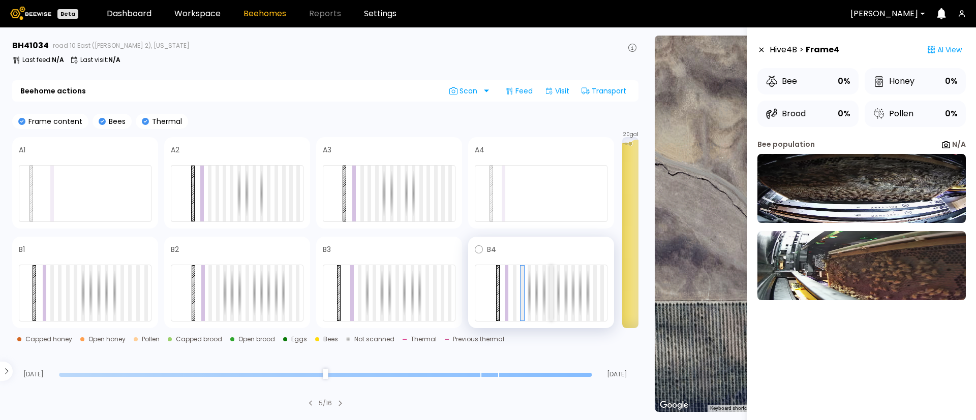
click at [551, 295] on div at bounding box center [552, 293] width 4 height 56
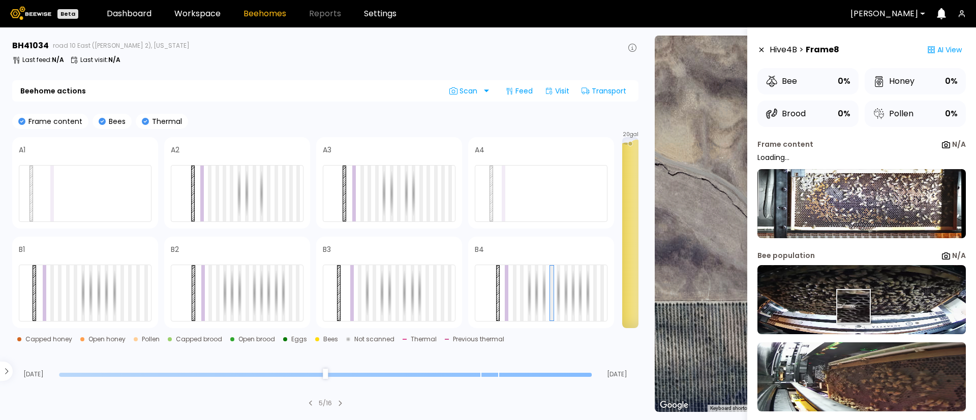
click at [853, 245] on div "Frame content N/A Loading... Bee population N/A" at bounding box center [862, 290] width 208 height 303
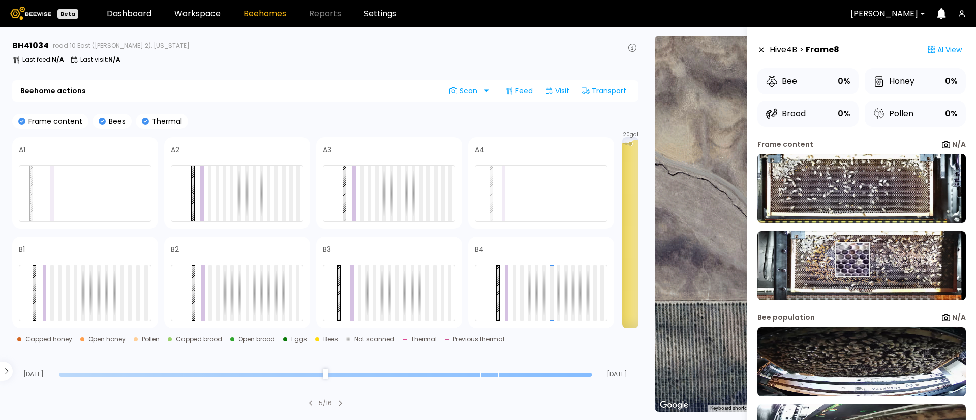
click at [852, 260] on img at bounding box center [862, 265] width 208 height 69
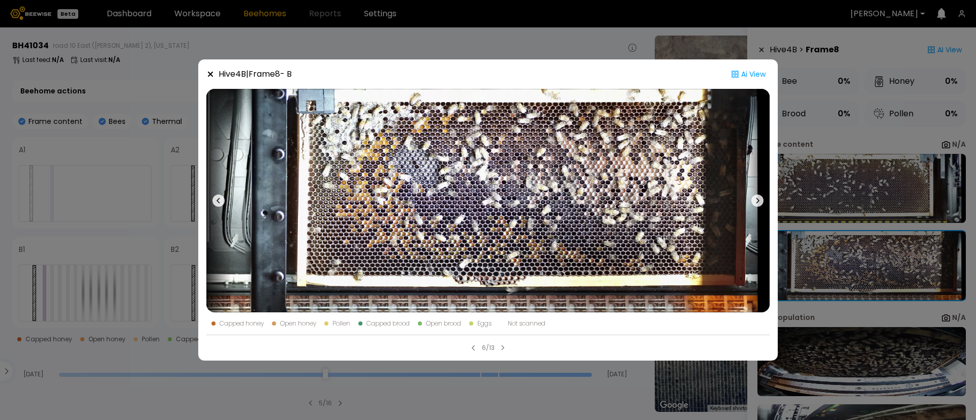
click at [918, 103] on div "Hive 4 B | Frame 8 - B Ai View Capped honey Open honey Pollen Capped brood Open…" at bounding box center [488, 210] width 976 height 420
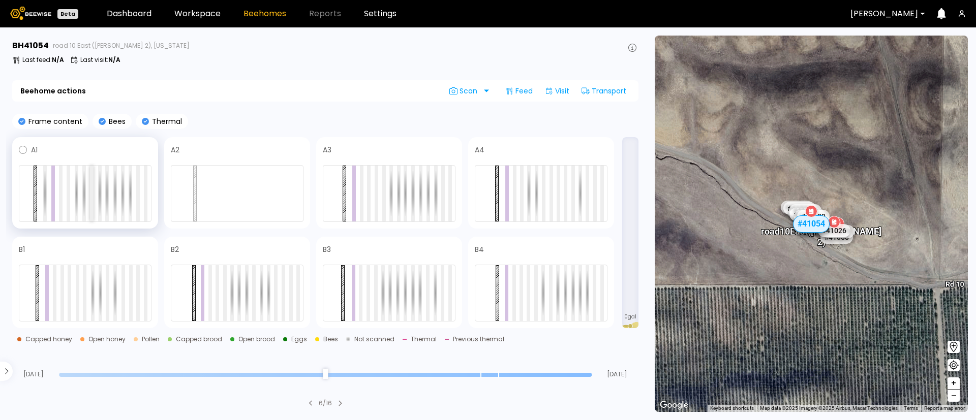
click at [92, 204] on div at bounding box center [92, 194] width 4 height 56
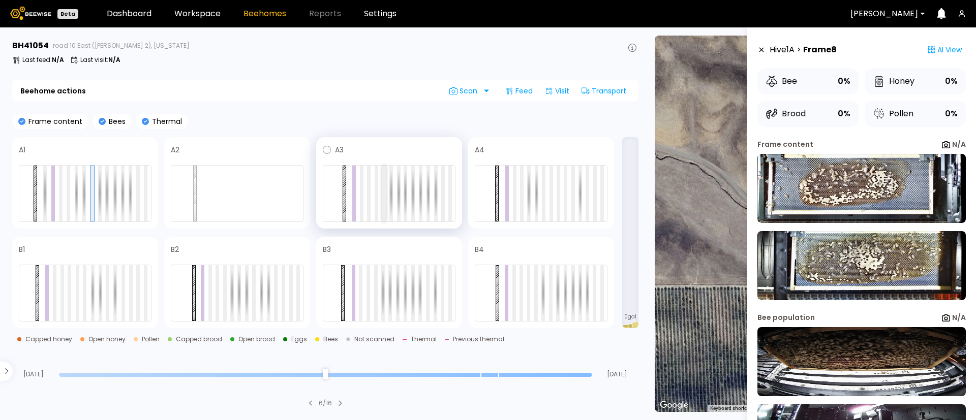
click at [385, 202] on div at bounding box center [384, 194] width 4 height 56
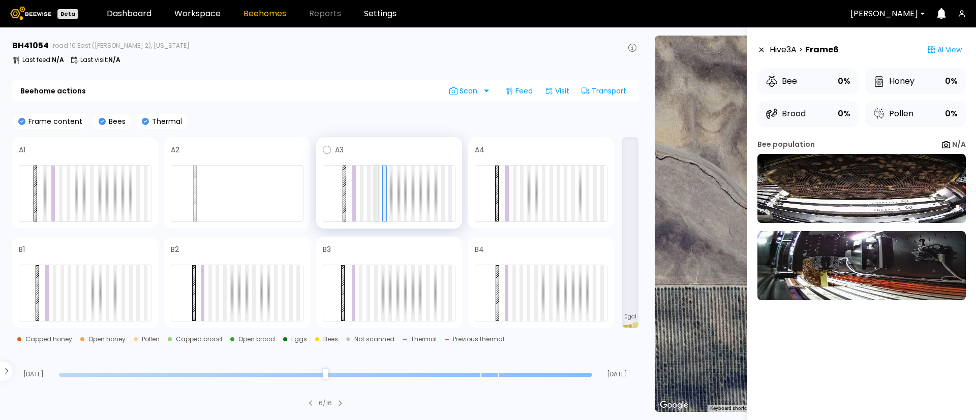
click at [375, 203] on div at bounding box center [377, 194] width 4 height 56
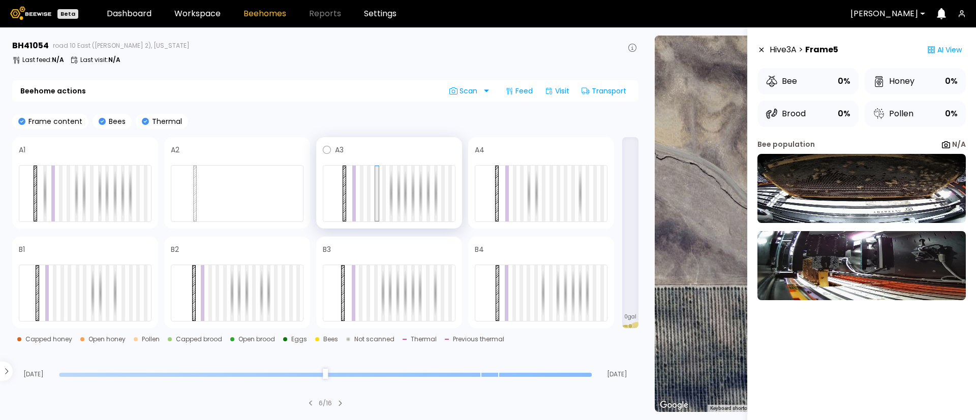
click at [373, 206] on div at bounding box center [389, 193] width 133 height 57
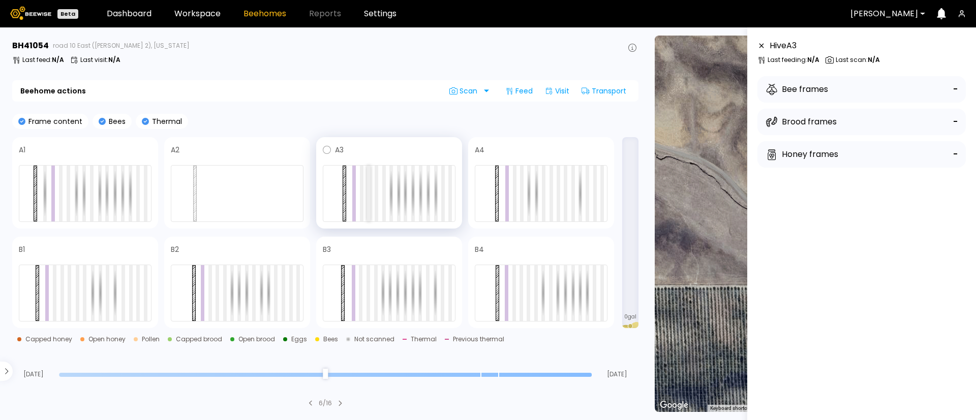
click at [370, 207] on div at bounding box center [369, 194] width 4 height 56
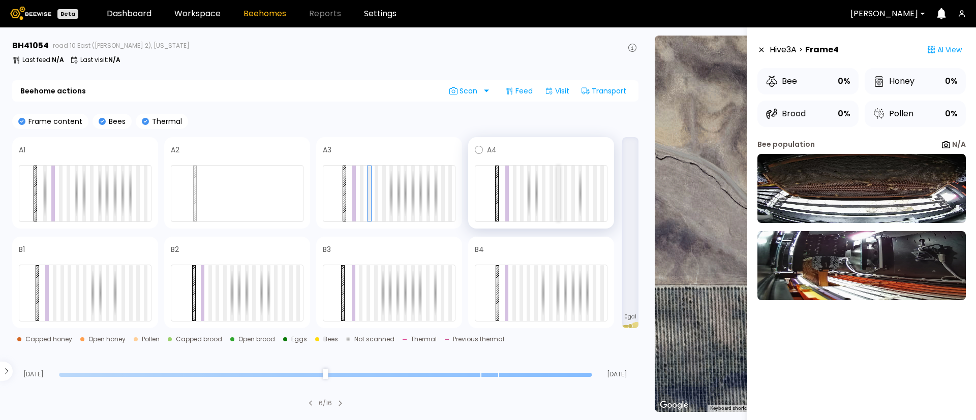
click at [558, 200] on div at bounding box center [559, 194] width 4 height 56
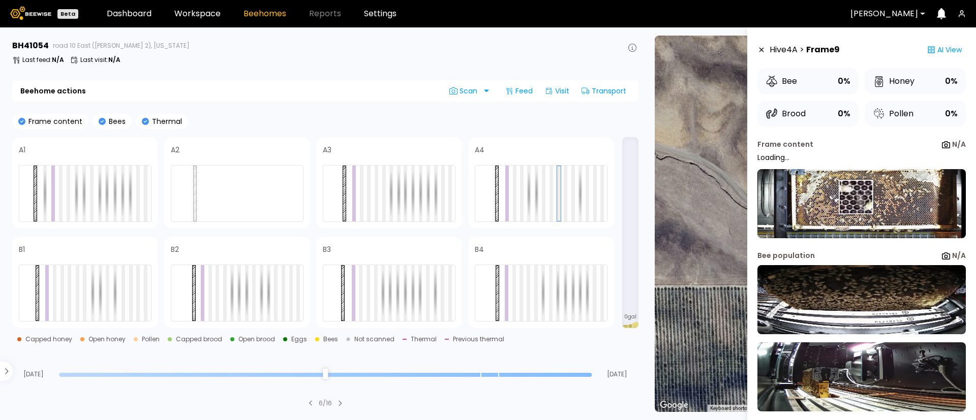
click at [856, 197] on img at bounding box center [862, 203] width 208 height 69
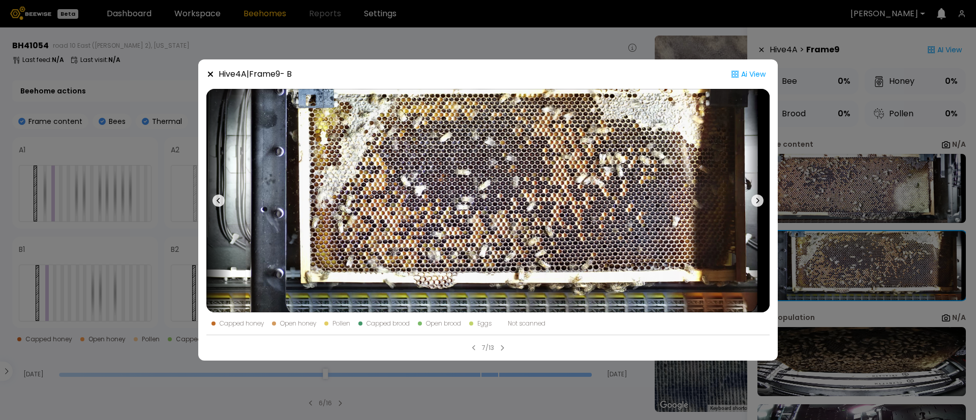
click at [857, 156] on div "Hive 4 A | Frame 9 - B Ai View Capped honey Open honey Pollen Capped brood Open…" at bounding box center [488, 210] width 976 height 420
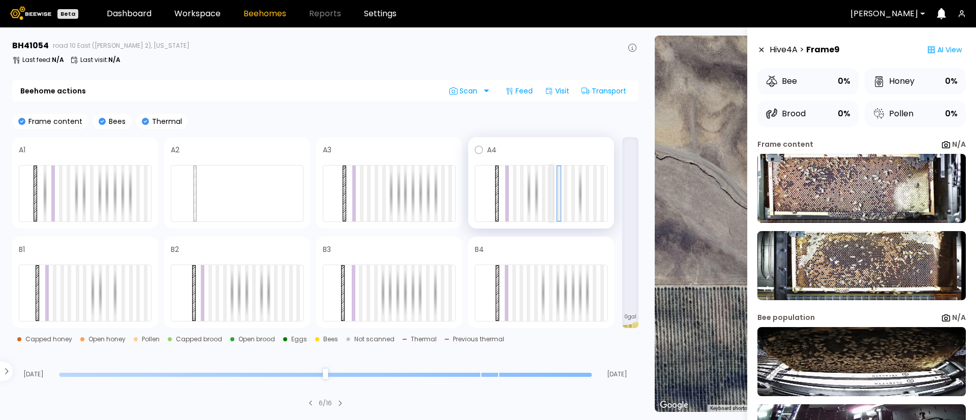
click at [551, 200] on div at bounding box center [552, 194] width 4 height 56
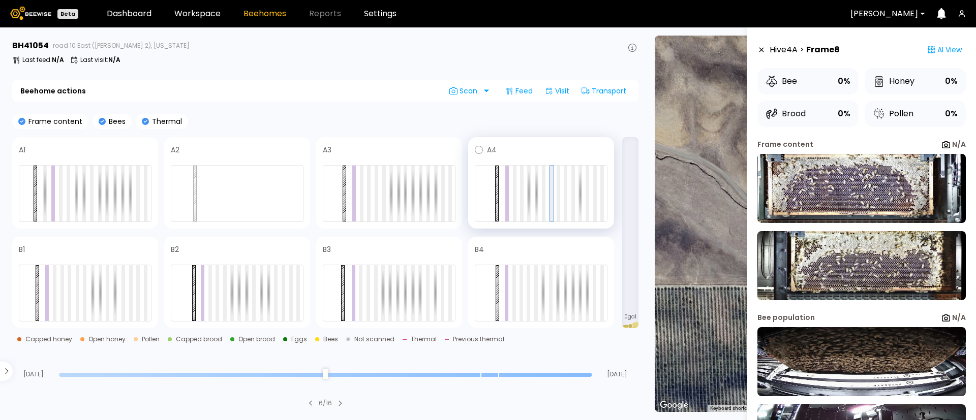
click at [524, 199] on div at bounding box center [541, 193] width 133 height 57
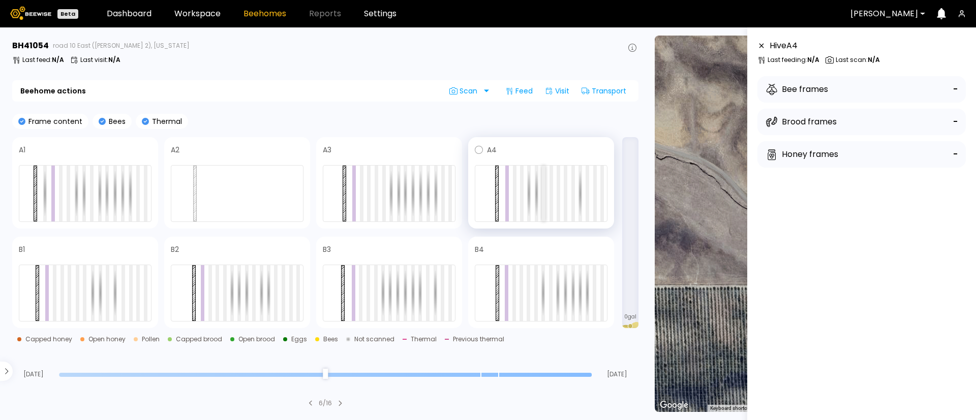
click at [542, 204] on div at bounding box center [544, 194] width 4 height 56
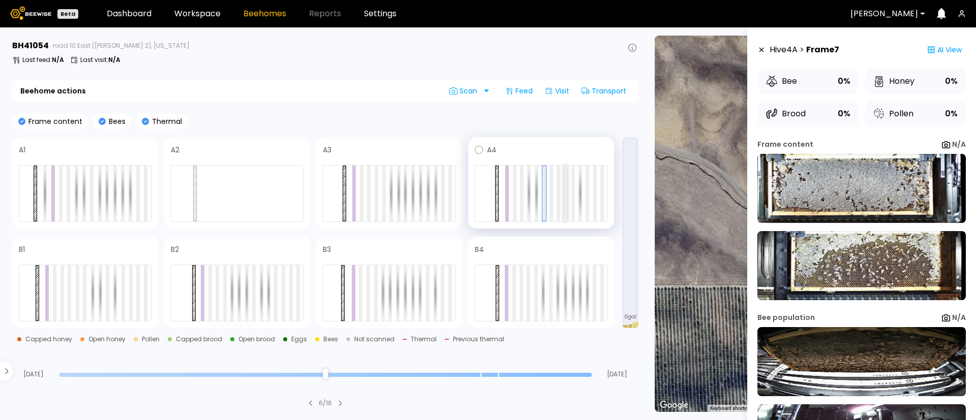
click at [566, 201] on div at bounding box center [566, 194] width 4 height 56
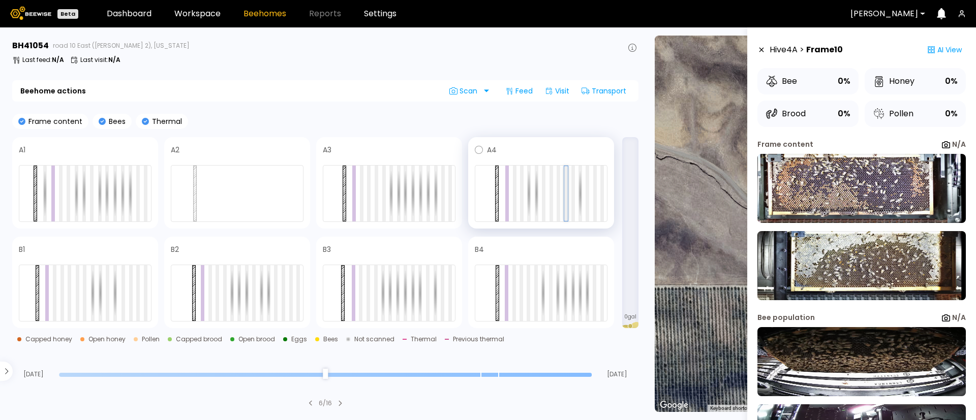
click at [566, 201] on div at bounding box center [566, 193] width 4 height 55
click at [571, 202] on div at bounding box center [573, 194] width 4 height 56
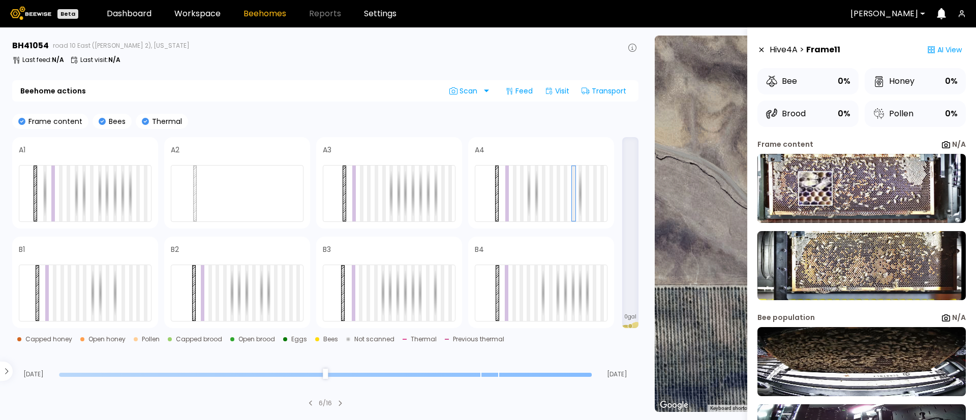
click at [815, 189] on img at bounding box center [862, 188] width 208 height 69
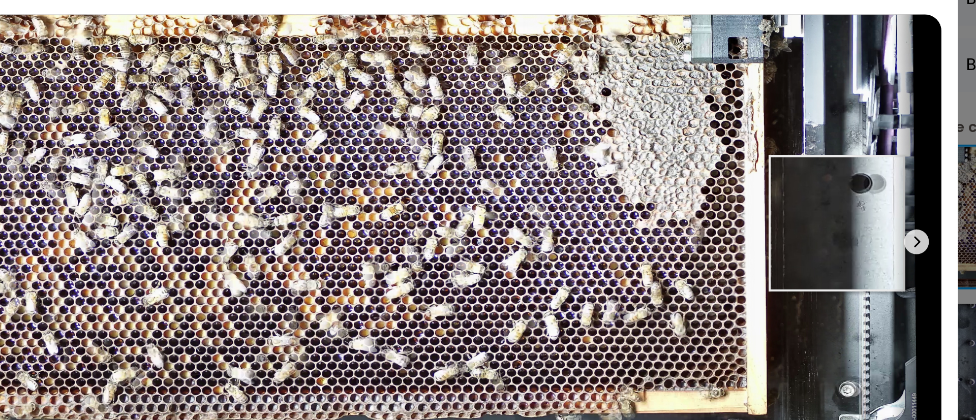
click at [718, 192] on img at bounding box center [487, 201] width 563 height 224
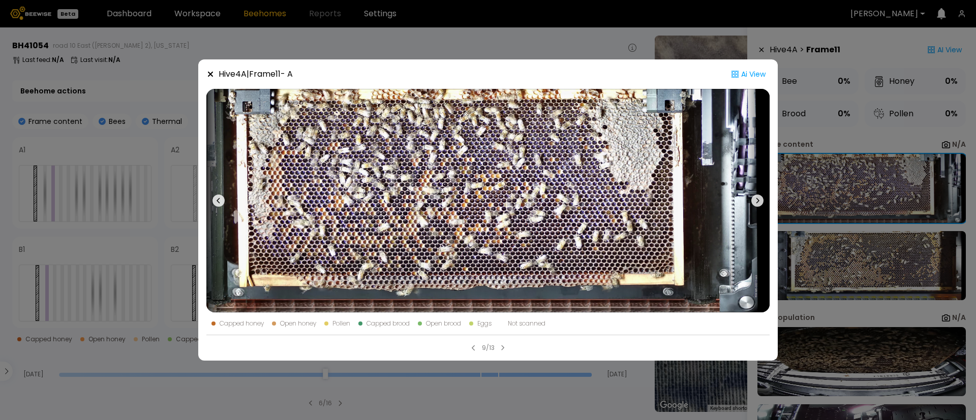
click at [217, 197] on icon at bounding box center [219, 201] width 12 height 12
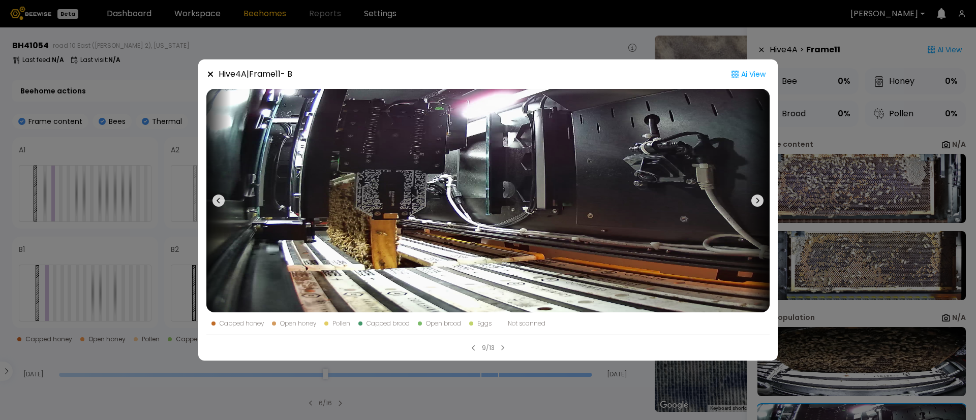
click at [217, 197] on icon at bounding box center [219, 201] width 12 height 12
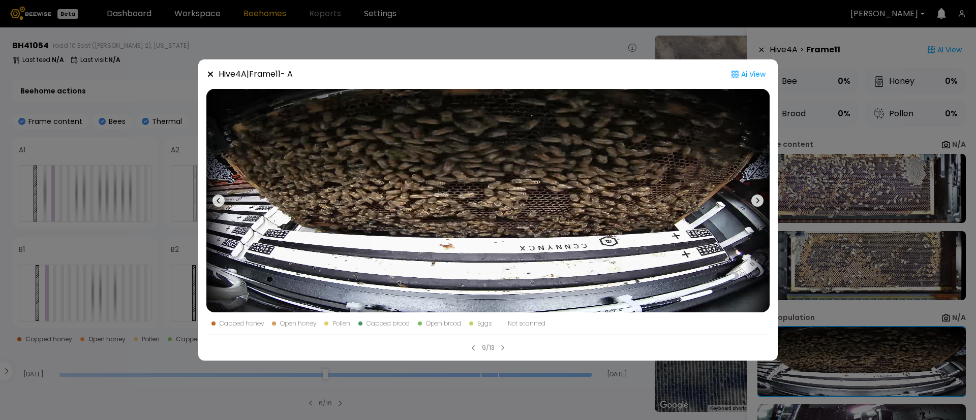
click at [217, 197] on icon at bounding box center [219, 201] width 12 height 12
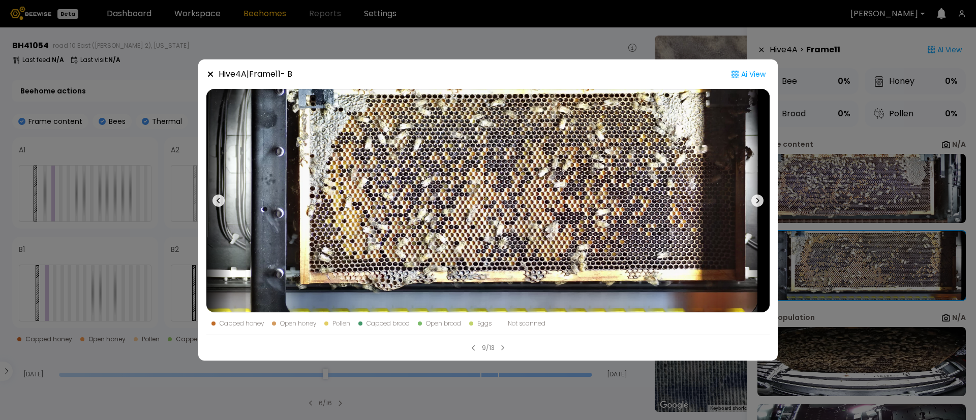
click at [217, 197] on icon at bounding box center [219, 201] width 12 height 12
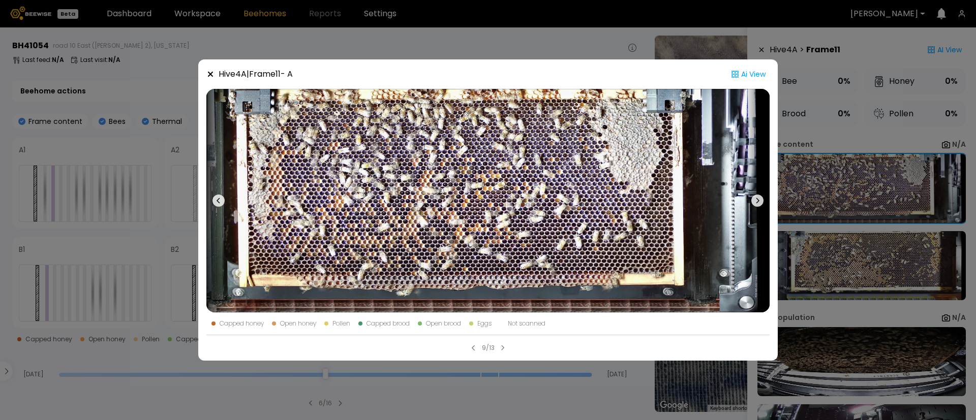
click at [217, 197] on icon at bounding box center [219, 201] width 12 height 12
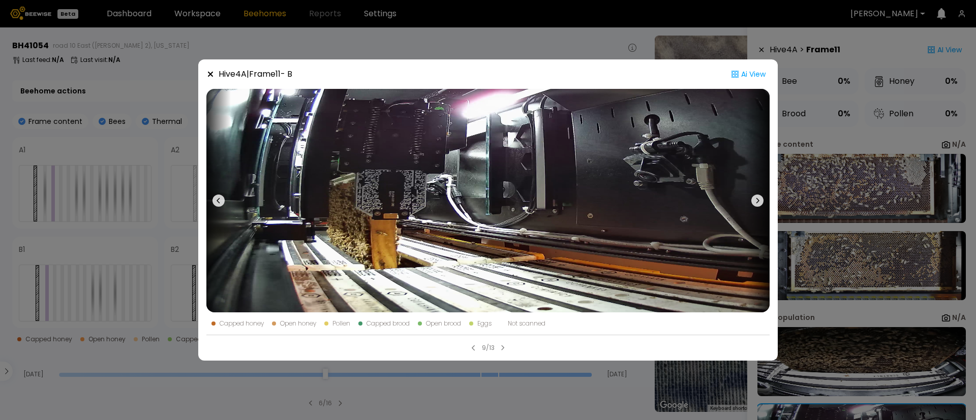
click at [217, 197] on icon at bounding box center [219, 201] width 12 height 12
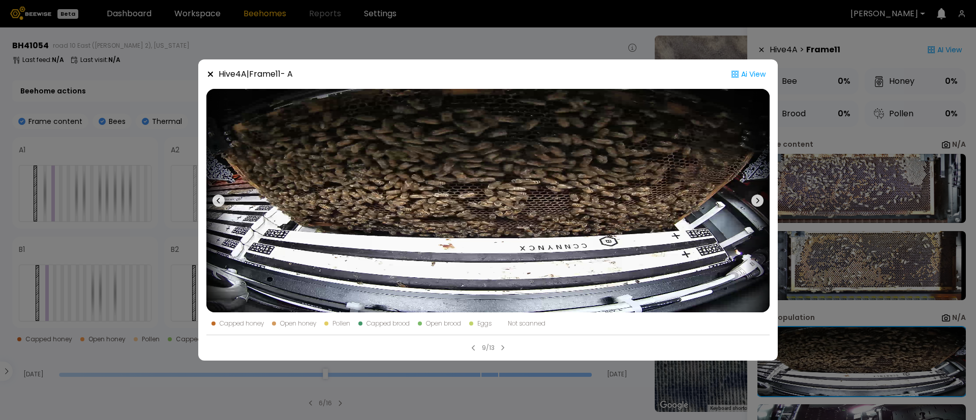
click at [217, 197] on icon at bounding box center [219, 201] width 12 height 12
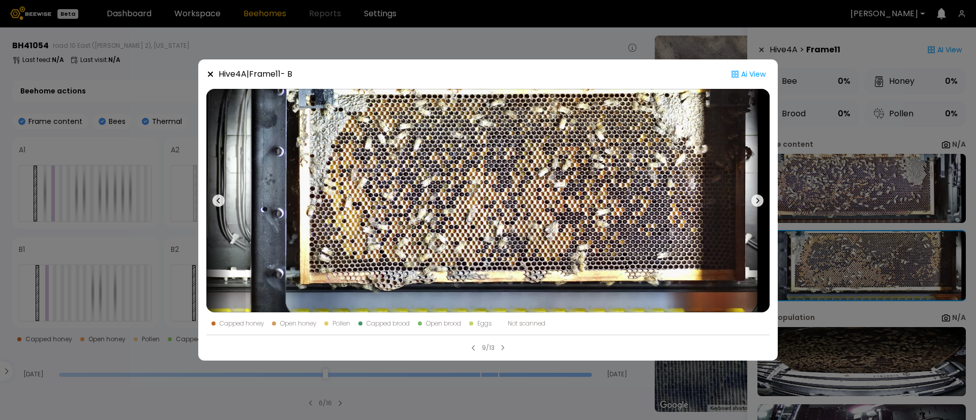
click at [217, 197] on icon at bounding box center [219, 201] width 12 height 12
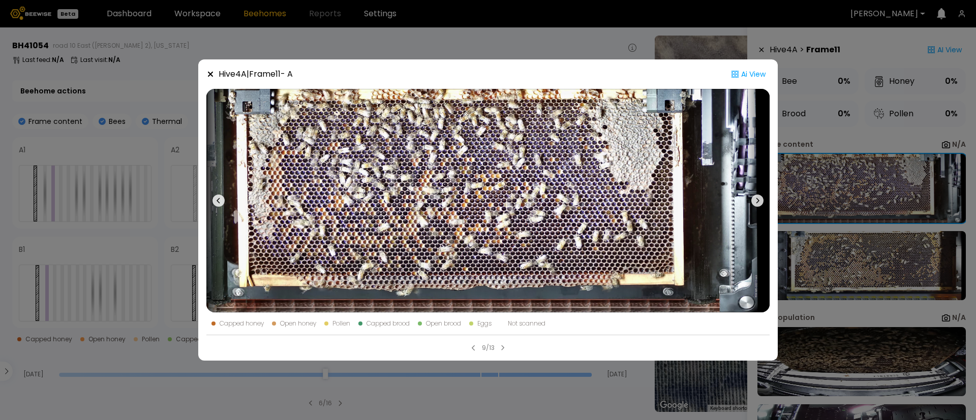
click at [217, 197] on icon at bounding box center [219, 201] width 12 height 12
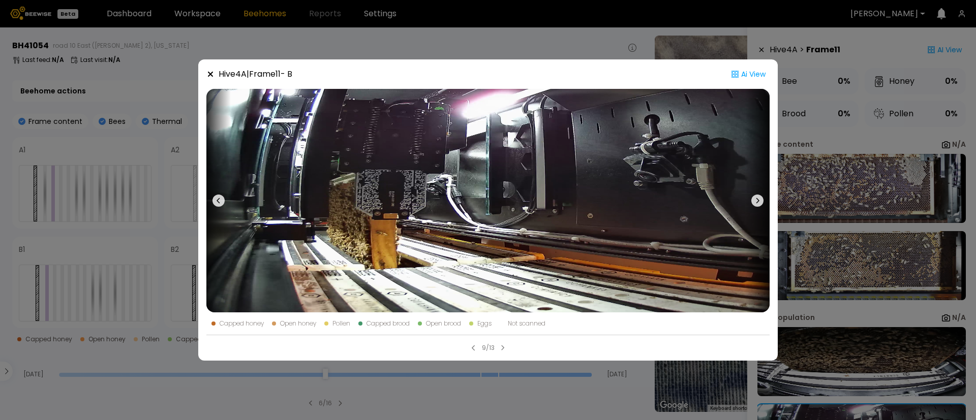
click at [217, 197] on icon at bounding box center [219, 201] width 12 height 12
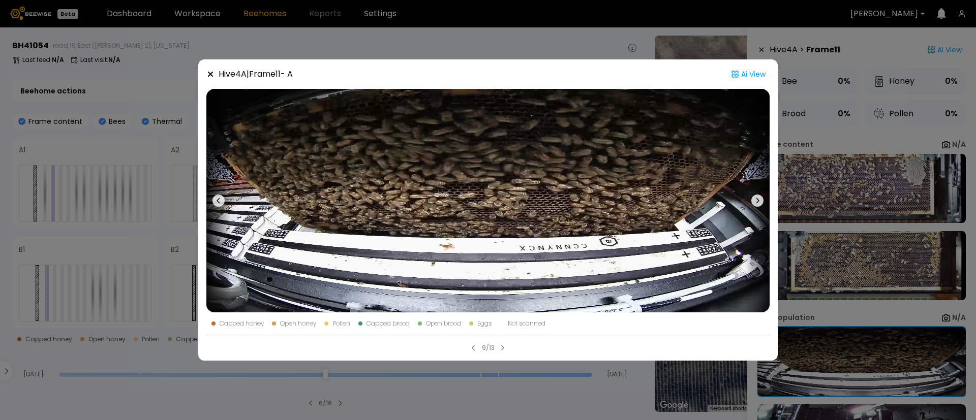
click at [219, 201] on icon at bounding box center [219, 201] width 12 height 12
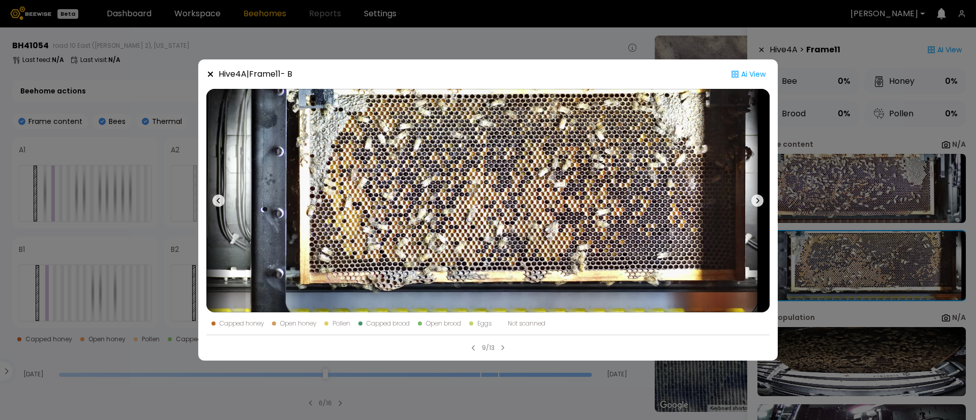
click at [219, 201] on icon at bounding box center [219, 201] width 12 height 12
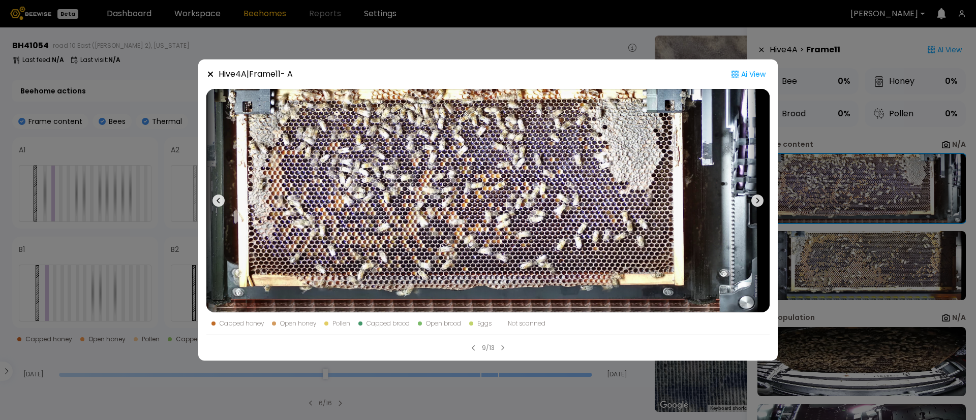
click at [123, 200] on div "Hive 4 A | Frame 11 - A Ai View Capped honey Open honey Pollen Capped brood Ope…" at bounding box center [488, 210] width 976 height 420
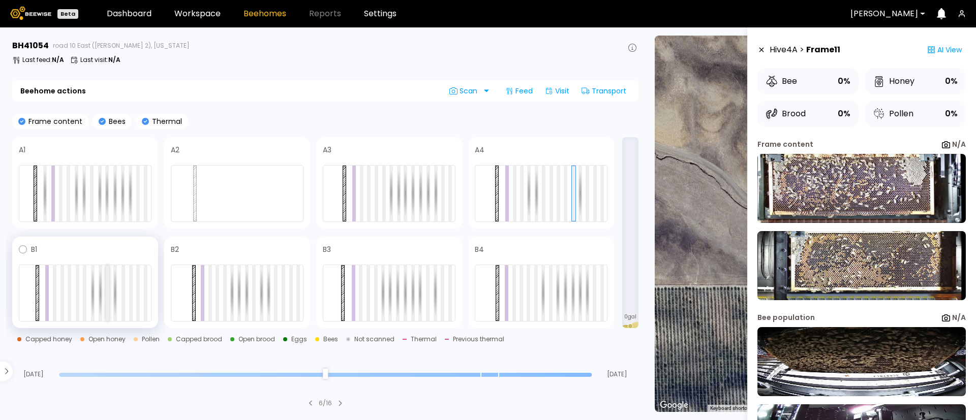
click at [107, 300] on div at bounding box center [108, 293] width 4 height 56
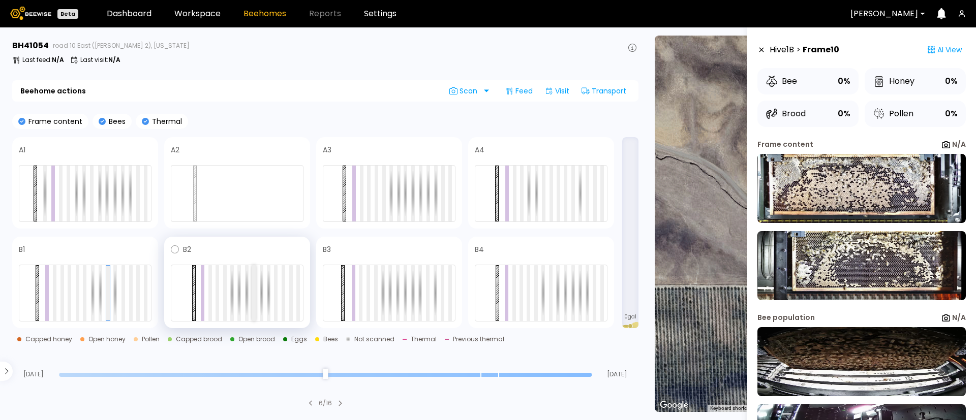
click at [254, 291] on div at bounding box center [254, 293] width 4 height 56
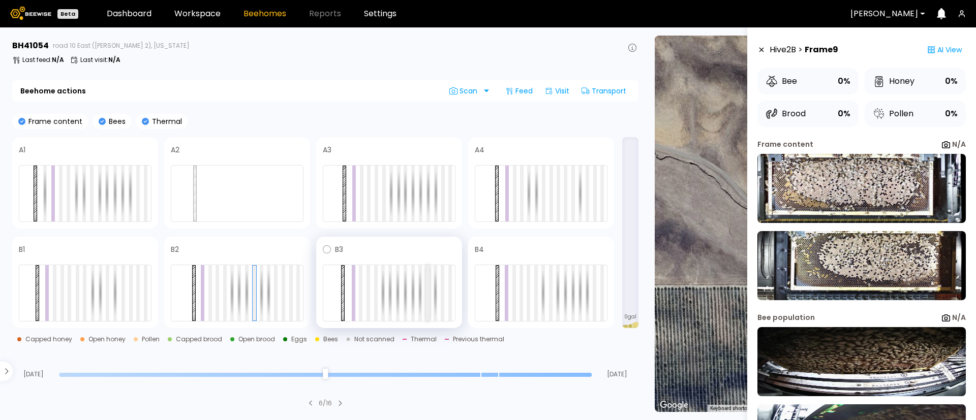
click at [427, 300] on div at bounding box center [428, 293] width 4 height 56
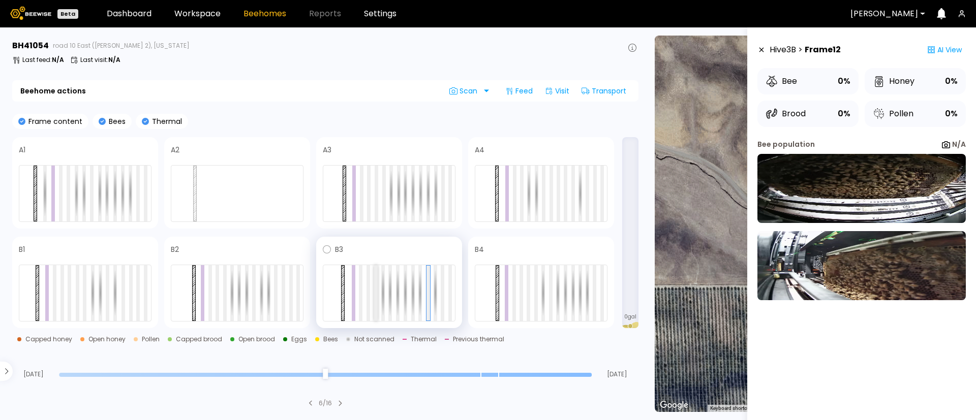
click at [376, 297] on div at bounding box center [376, 293] width 4 height 56
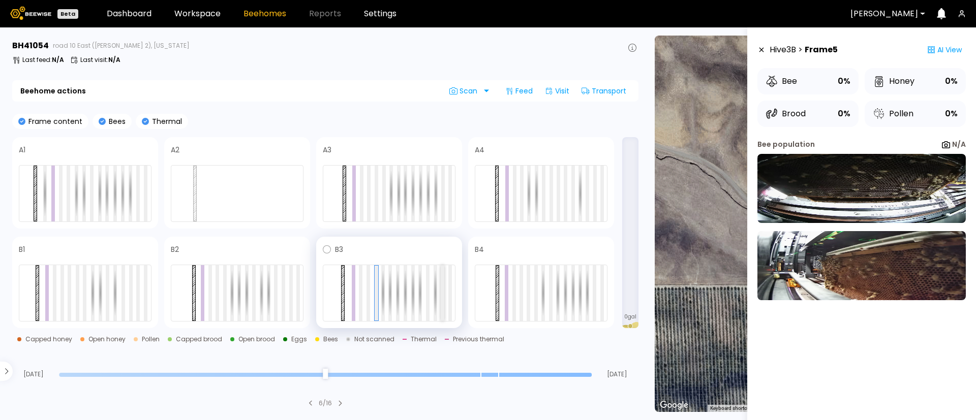
click at [441, 298] on div at bounding box center [443, 293] width 4 height 56
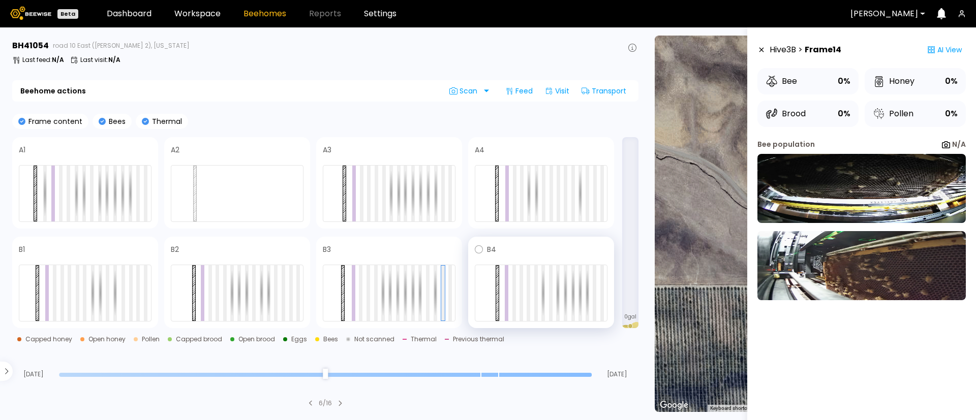
click at [554, 294] on div at bounding box center [541, 293] width 133 height 57
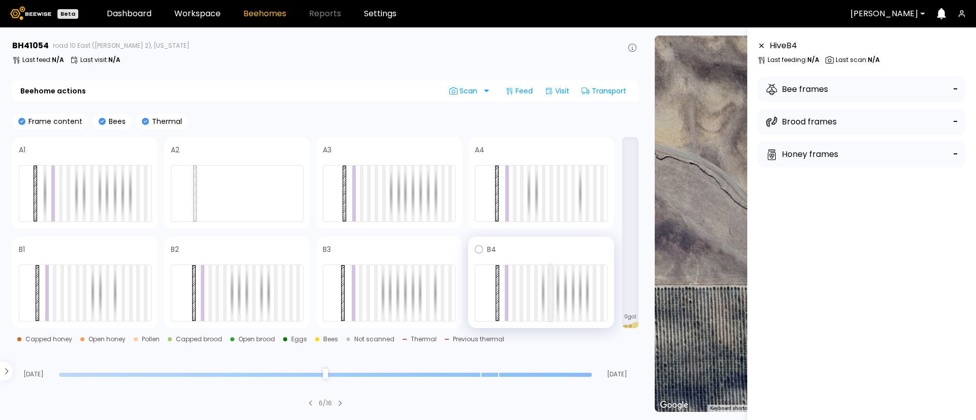
click at [550, 297] on div at bounding box center [551, 293] width 4 height 56
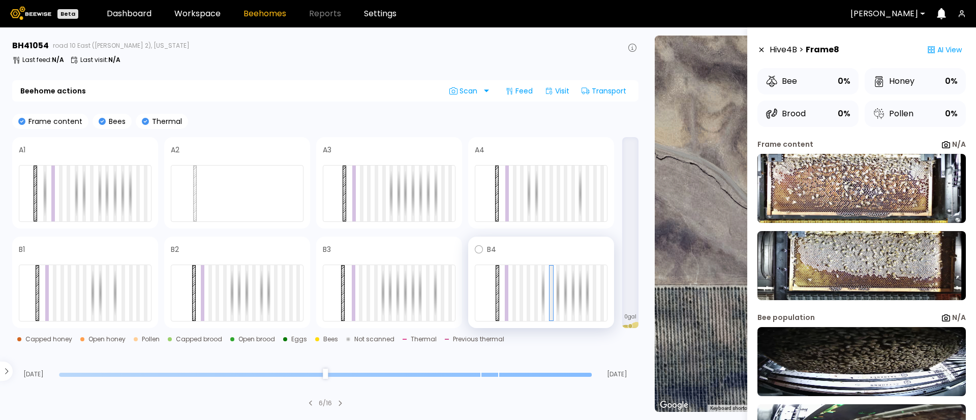
drag, startPoint x: 536, startPoint y: 299, endPoint x: 533, endPoint y: 313, distance: 14.2
click at [536, 317] on div at bounding box center [536, 293] width 4 height 56
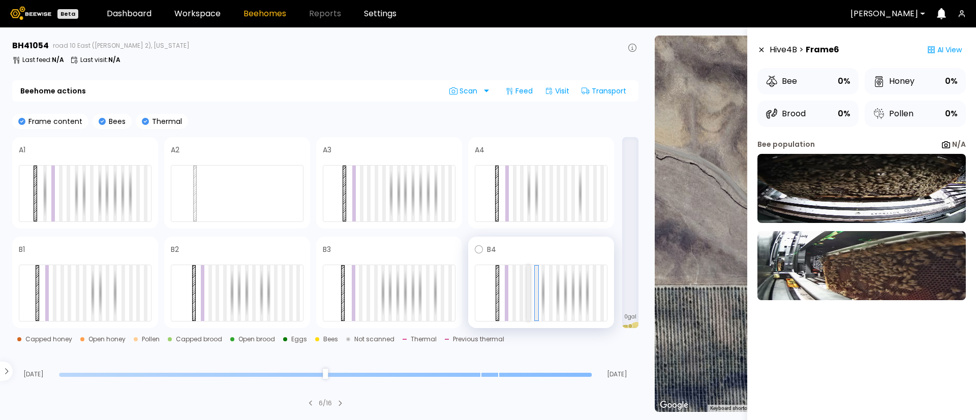
drag, startPoint x: 536, startPoint y: 317, endPoint x: 528, endPoint y: 312, distance: 8.9
click at [528, 312] on div at bounding box center [529, 293] width 4 height 56
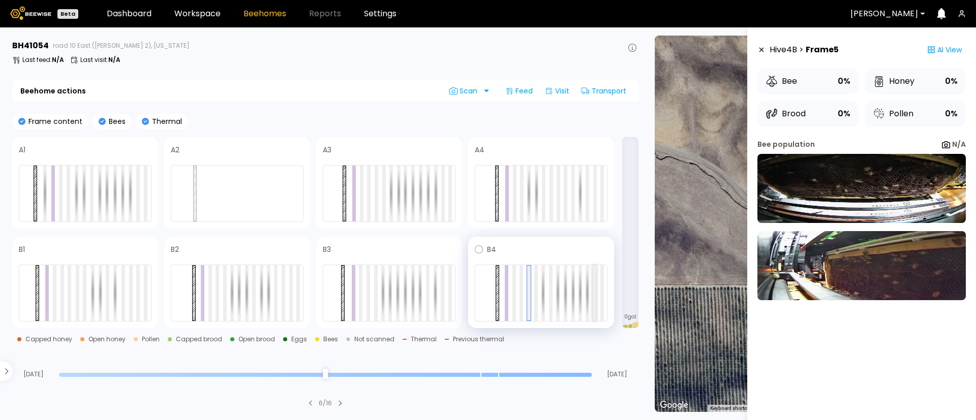
click at [594, 308] on div at bounding box center [595, 293] width 4 height 56
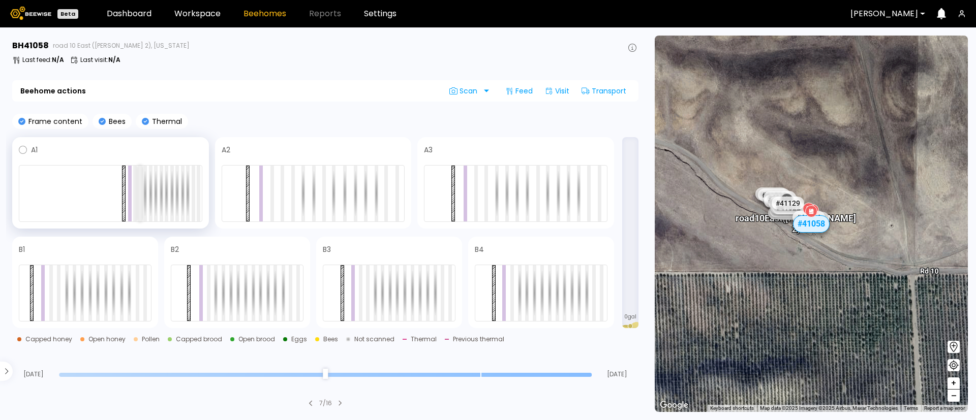
click at [141, 206] on div at bounding box center [140, 194] width 4 height 56
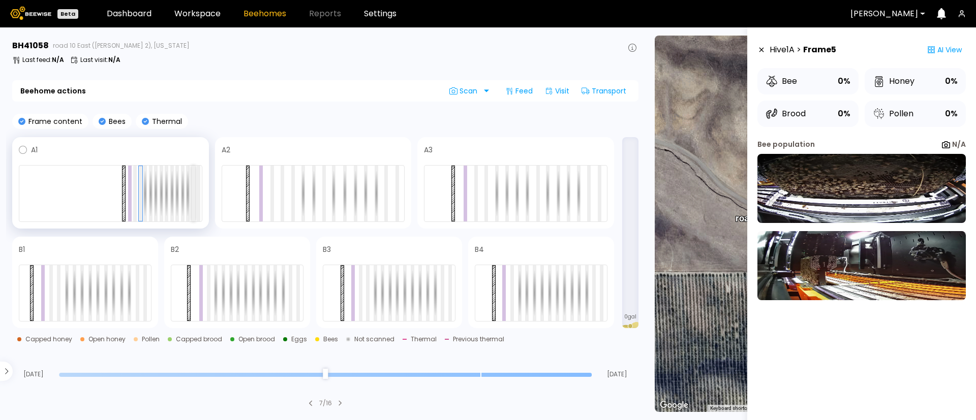
click at [192, 211] on div at bounding box center [194, 194] width 4 height 56
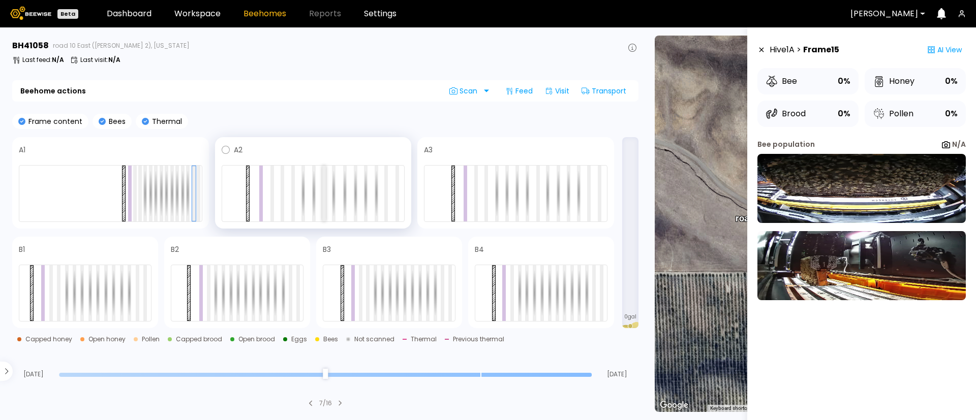
click at [322, 207] on div at bounding box center [324, 194] width 4 height 56
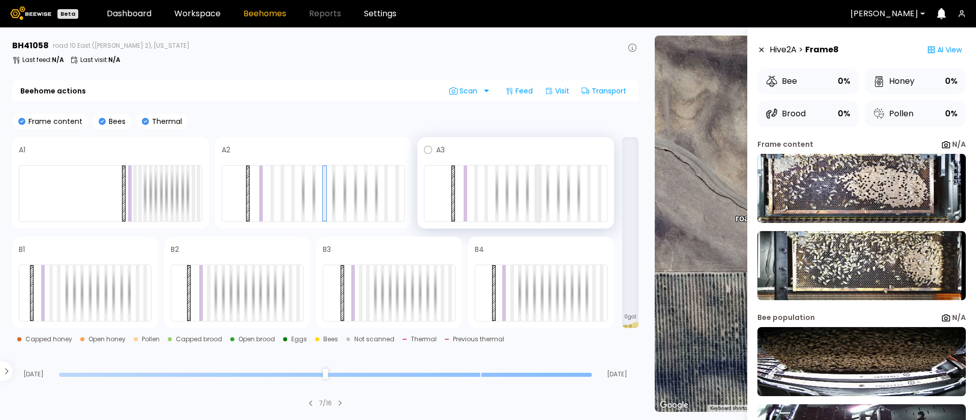
click at [539, 208] on div at bounding box center [538, 194] width 4 height 56
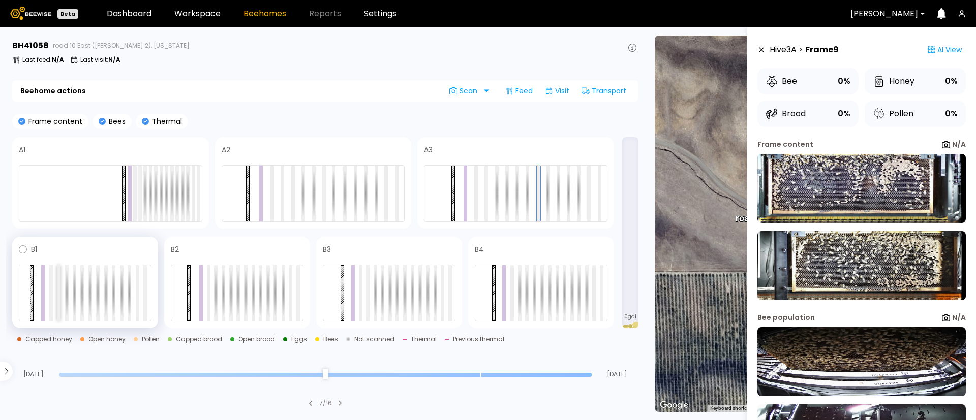
click at [58, 303] on div at bounding box center [59, 293] width 4 height 56
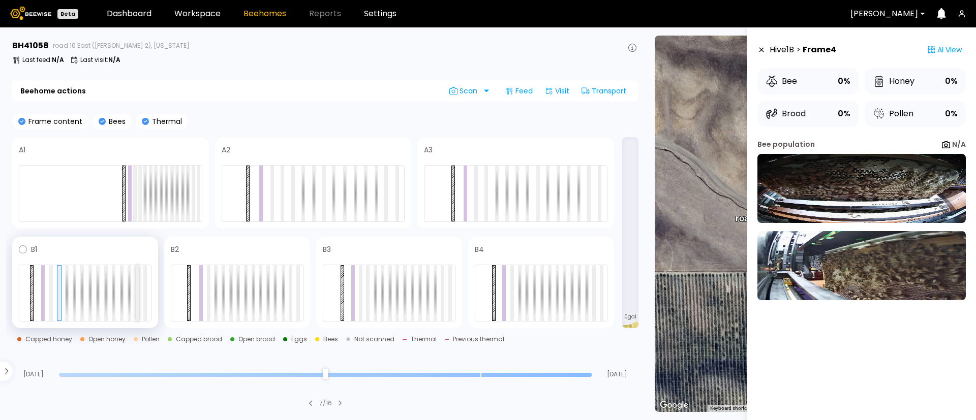
click at [137, 307] on div at bounding box center [138, 293] width 4 height 56
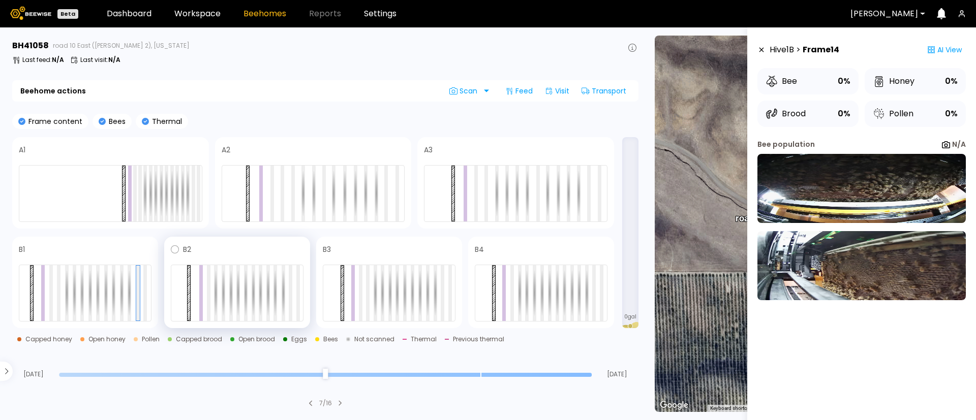
click at [205, 309] on div at bounding box center [237, 293] width 133 height 57
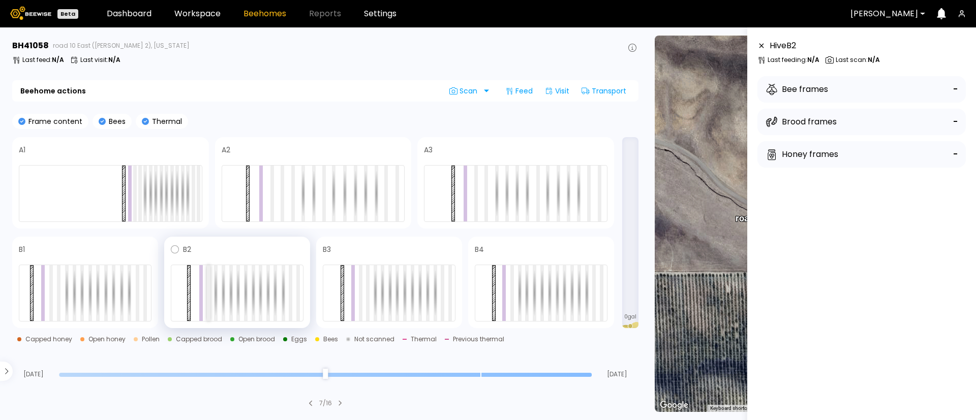
click at [208, 308] on div at bounding box center [209, 293] width 4 height 56
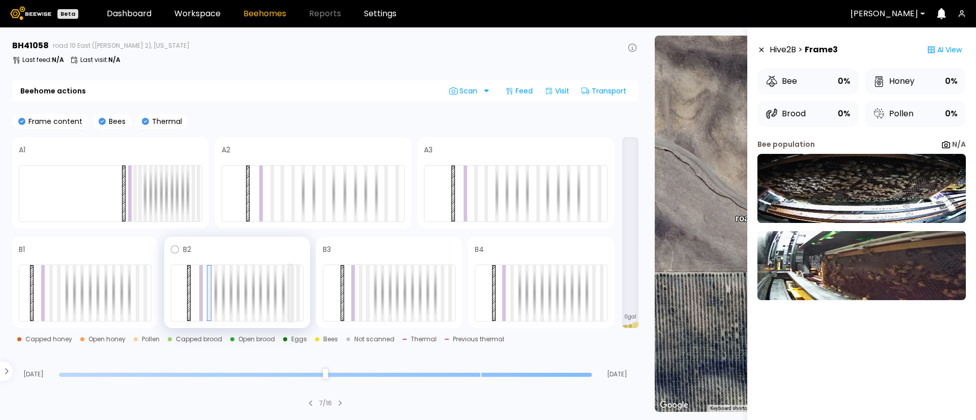
click at [292, 312] on div at bounding box center [291, 293] width 4 height 56
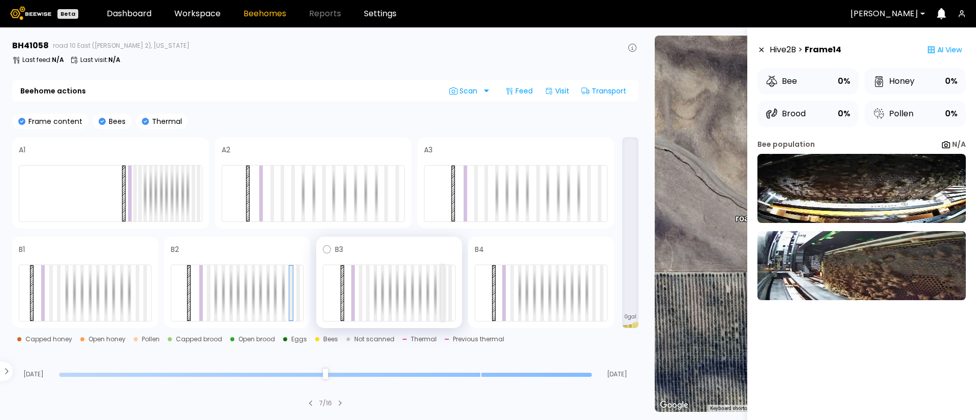
click at [444, 297] on div at bounding box center [443, 293] width 4 height 56
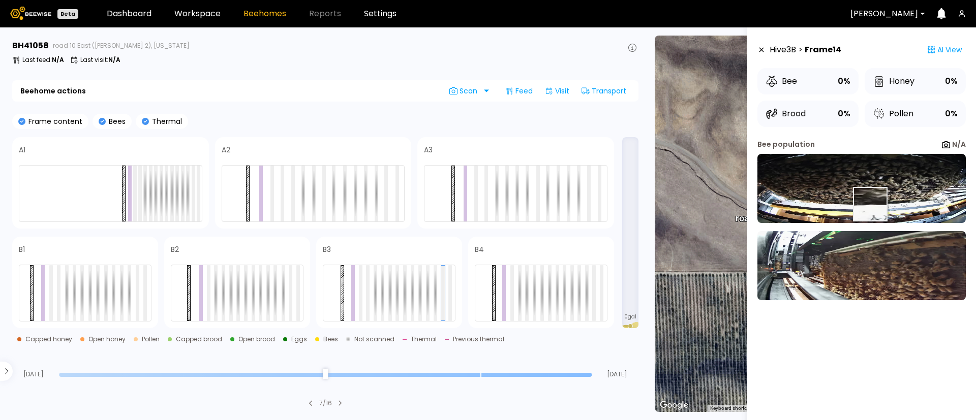
click at [869, 204] on img at bounding box center [862, 188] width 208 height 69
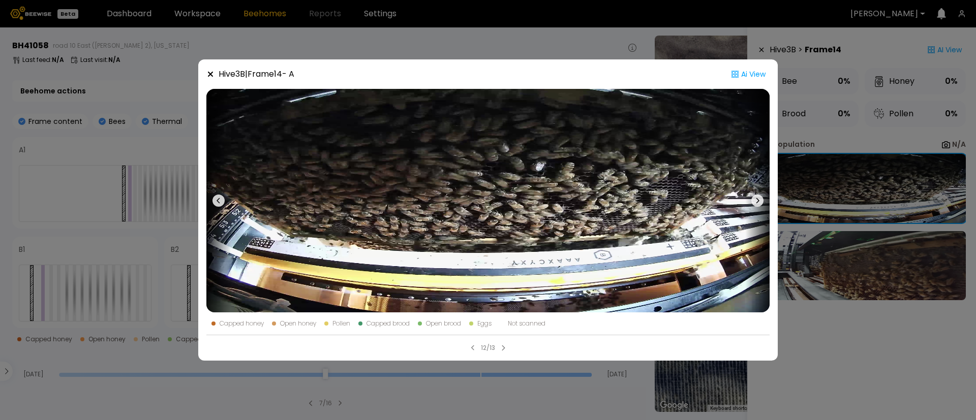
click at [837, 218] on div "Hive 3 B | Frame 14 - A Ai View Capped honey Open honey Pollen Capped brood Ope…" at bounding box center [488, 210] width 976 height 420
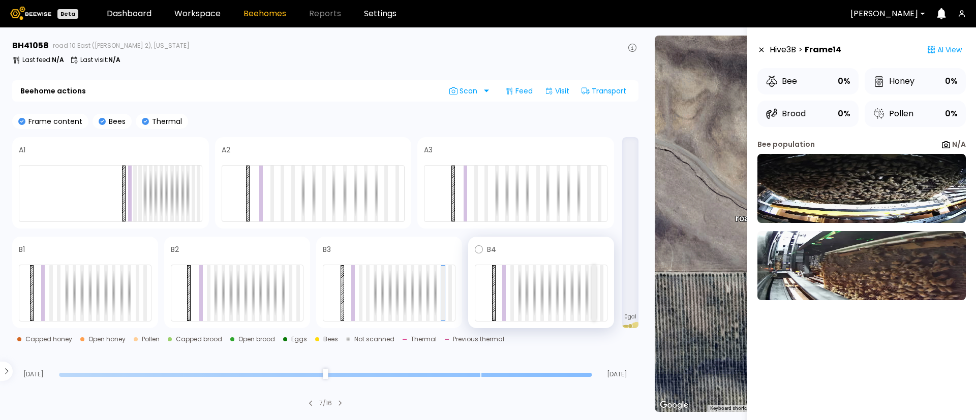
click at [594, 299] on div at bounding box center [594, 293] width 4 height 56
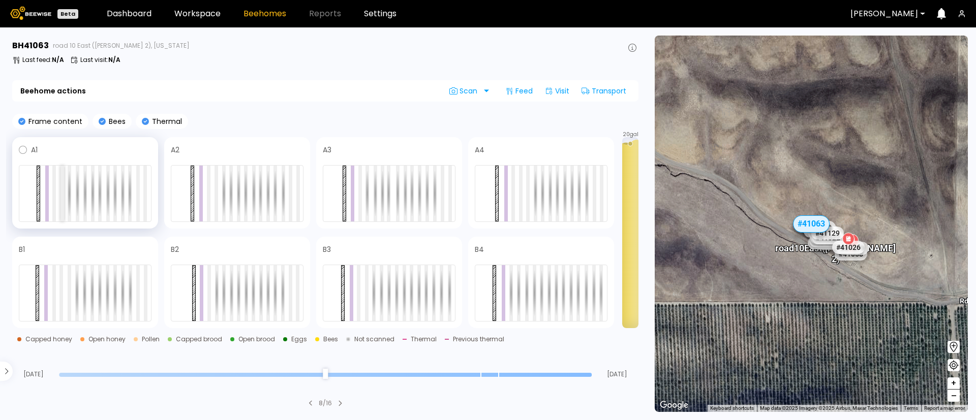
click at [62, 189] on div at bounding box center [63, 194] width 4 height 56
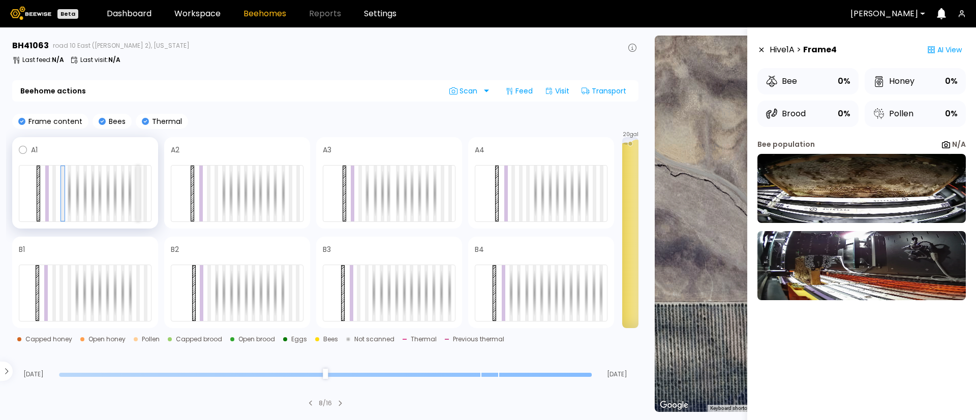
click at [137, 209] on div at bounding box center [138, 194] width 4 height 56
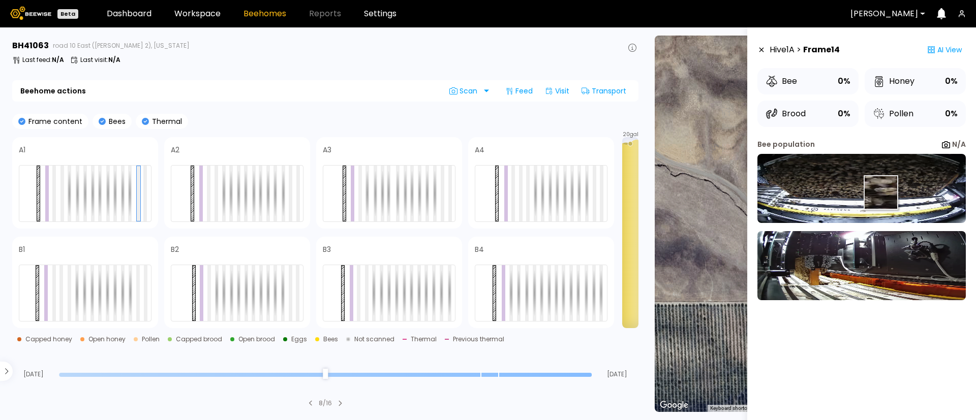
click at [881, 193] on img at bounding box center [862, 188] width 208 height 69
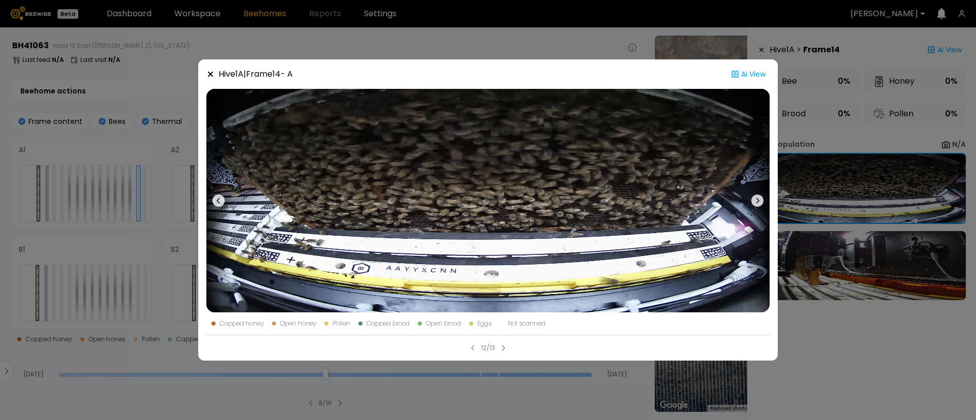
click at [854, 234] on div "Hive 1 A | Frame 14 - A Ai View Capped honey Open honey Pollen Capped brood Ope…" at bounding box center [488, 210] width 976 height 420
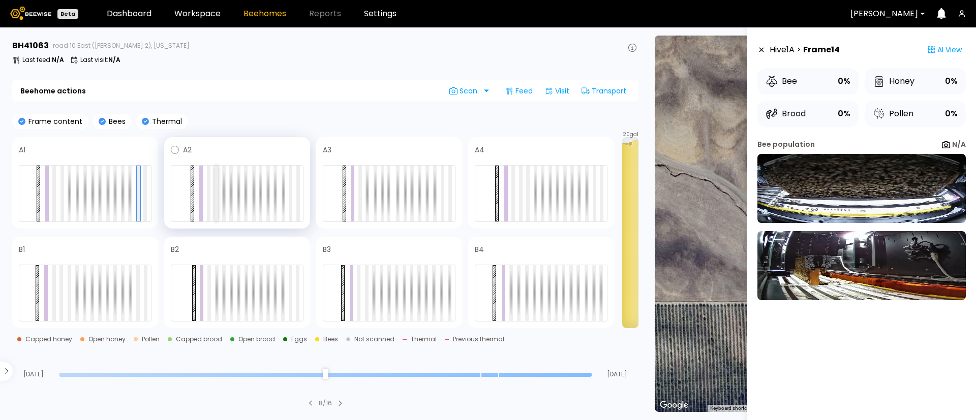
click at [217, 199] on div at bounding box center [217, 194] width 4 height 56
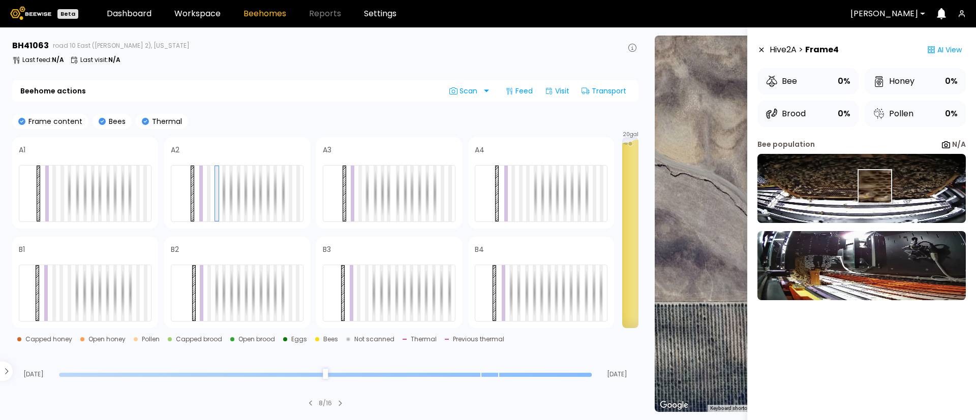
click at [874, 187] on img at bounding box center [862, 188] width 208 height 69
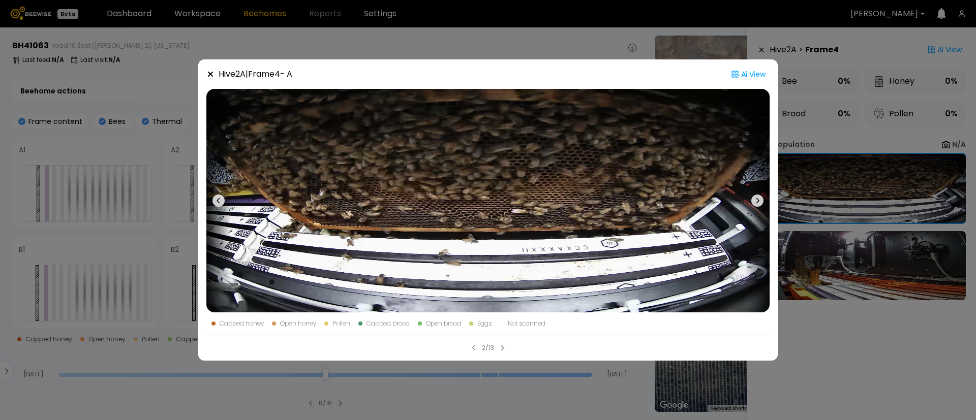
click at [937, 241] on div "Hive 2 A | Frame 4 - A Ai View Capped honey Open honey Pollen Capped brood Open…" at bounding box center [488, 210] width 976 height 420
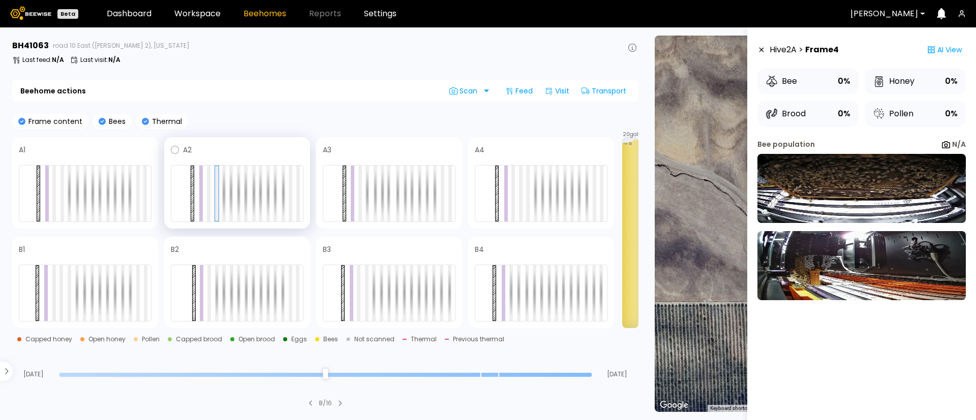
click at [292, 201] on div at bounding box center [237, 193] width 133 height 57
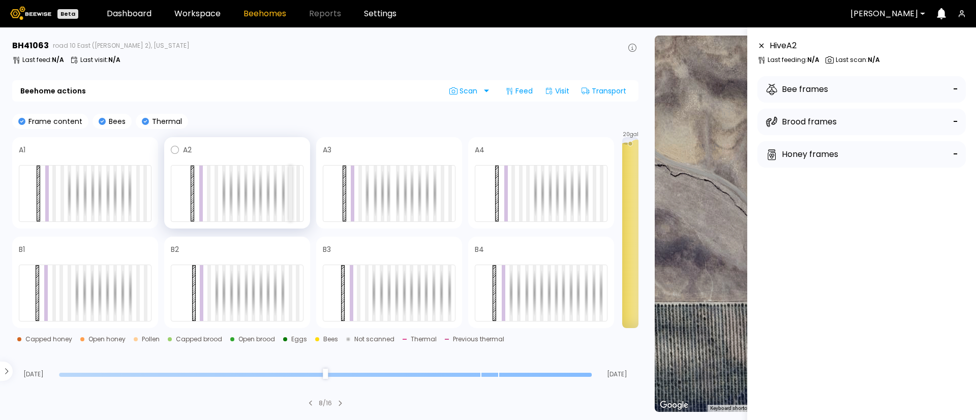
click at [291, 201] on div at bounding box center [291, 194] width 4 height 56
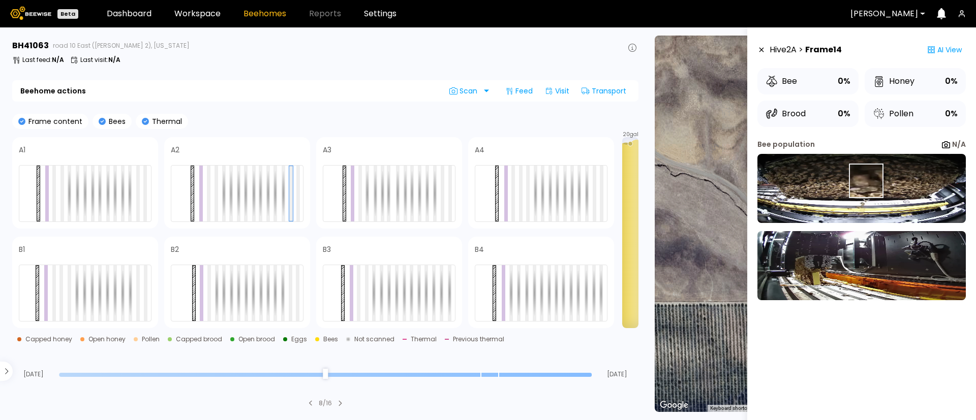
click at [866, 181] on img at bounding box center [862, 188] width 208 height 69
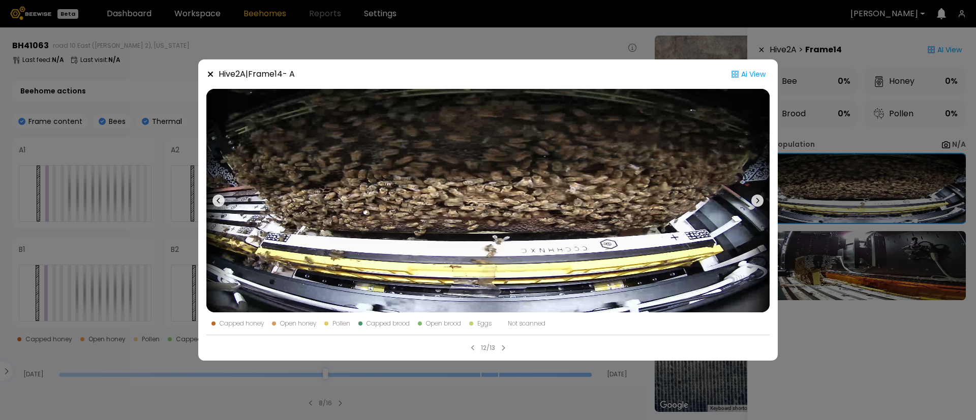
click at [905, 262] on div "Hive 2 A | Frame 14 - A Ai View Capped honey Open honey Pollen Capped brood Ope…" at bounding box center [488, 210] width 976 height 420
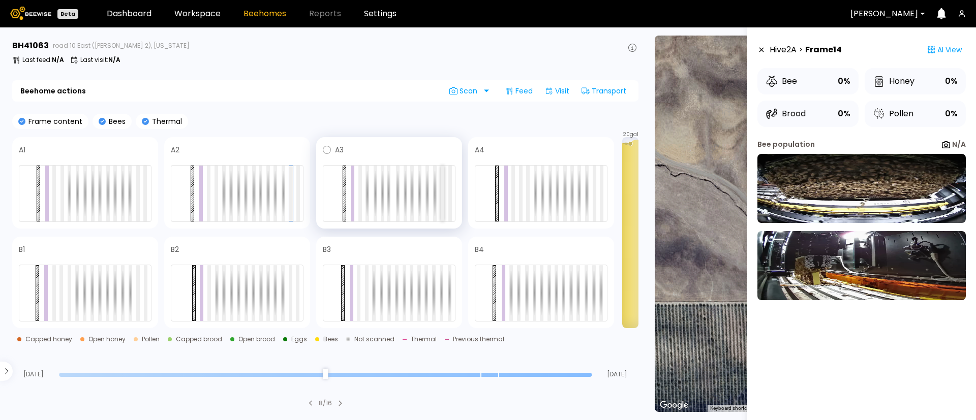
click at [443, 204] on div at bounding box center [443, 194] width 4 height 56
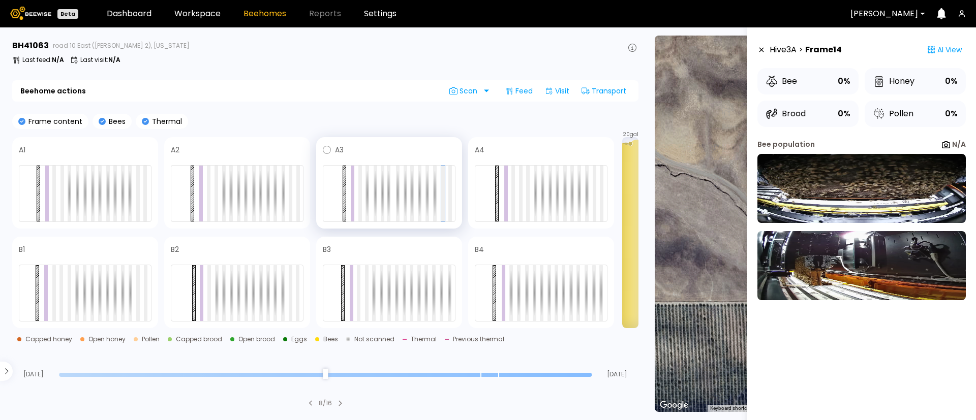
click at [357, 201] on div at bounding box center [389, 193] width 133 height 57
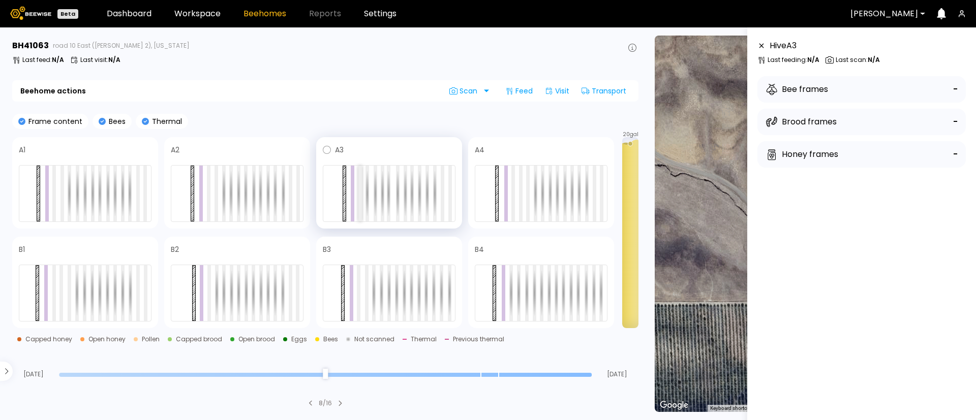
click at [359, 185] on div at bounding box center [360, 194] width 4 height 56
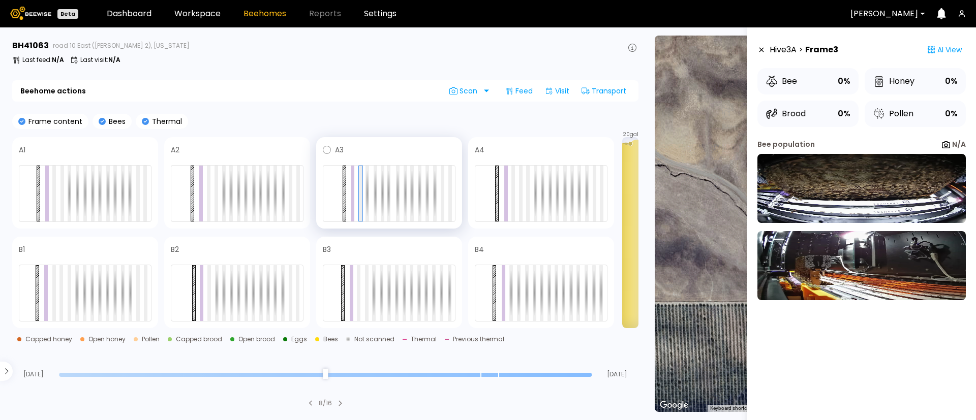
click at [445, 211] on div at bounding box center [389, 193] width 133 height 57
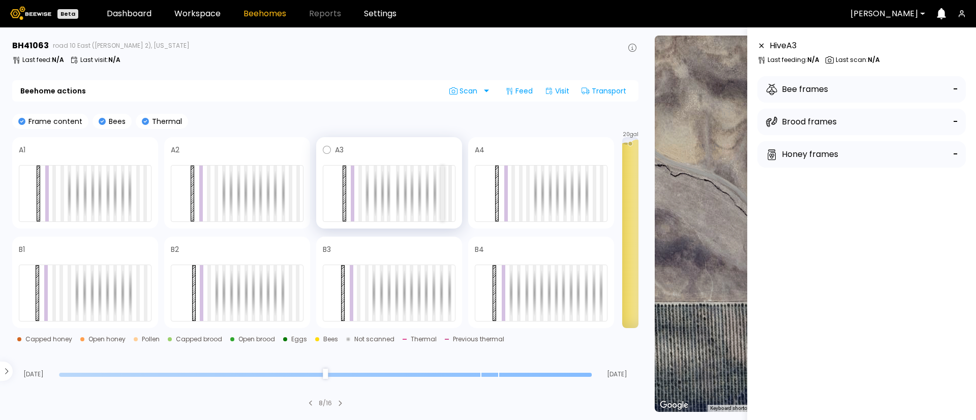
click at [441, 210] on div at bounding box center [443, 194] width 4 height 56
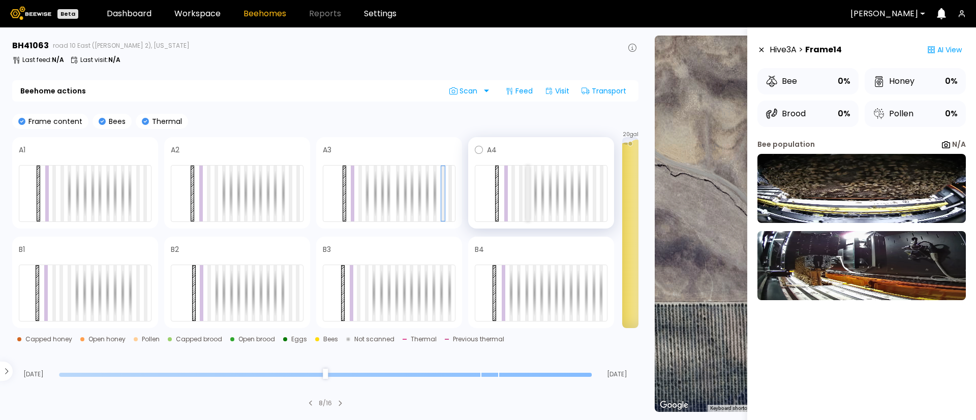
click at [527, 202] on div at bounding box center [528, 194] width 4 height 56
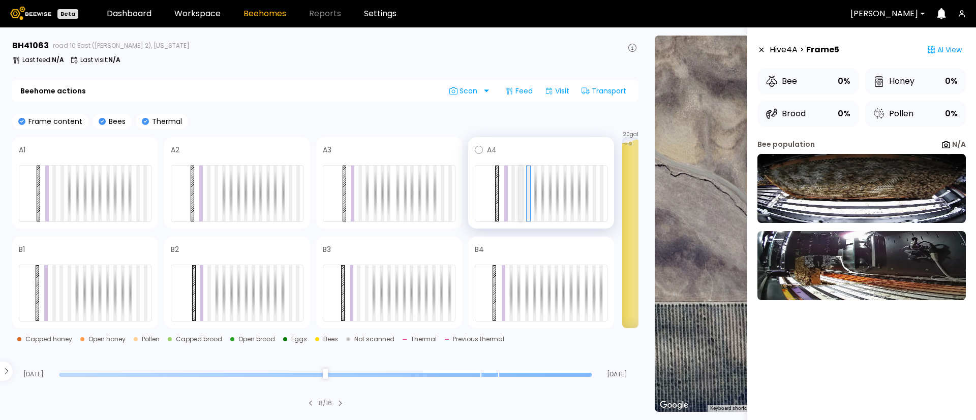
click at [521, 203] on div at bounding box center [521, 194] width 4 height 56
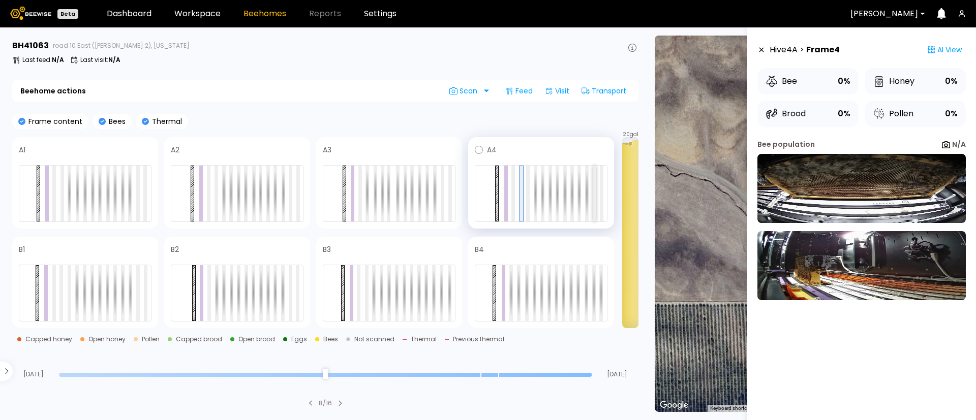
click at [595, 201] on div at bounding box center [595, 194] width 4 height 56
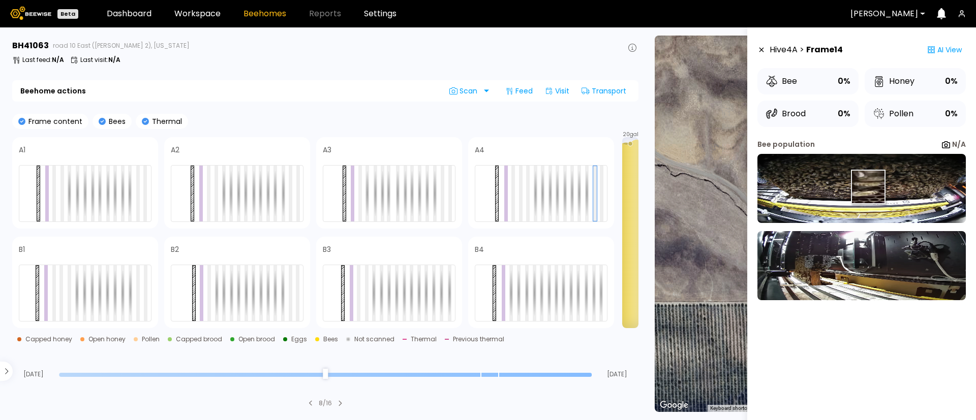
click at [867, 186] on img at bounding box center [862, 188] width 208 height 69
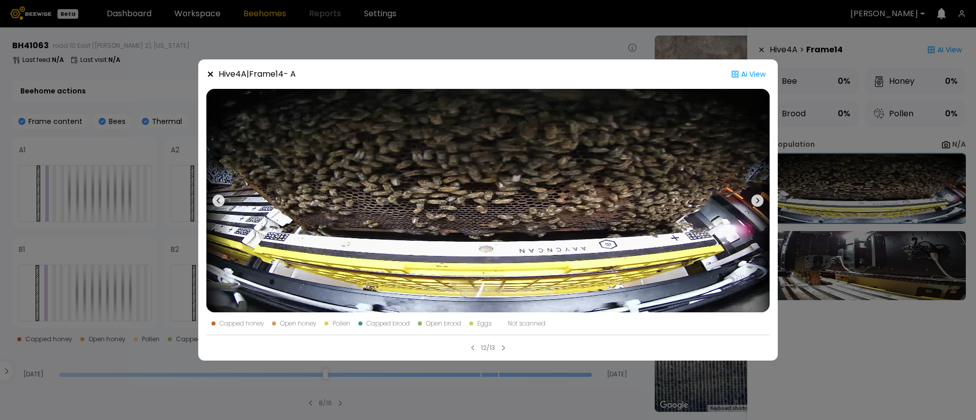
click at [887, 318] on div "Hive 4 A | Frame 14 - A Ai View Capped honey Open honey Pollen Capped brood Ope…" at bounding box center [488, 210] width 976 height 420
